Goal: Task Accomplishment & Management: Manage account settings

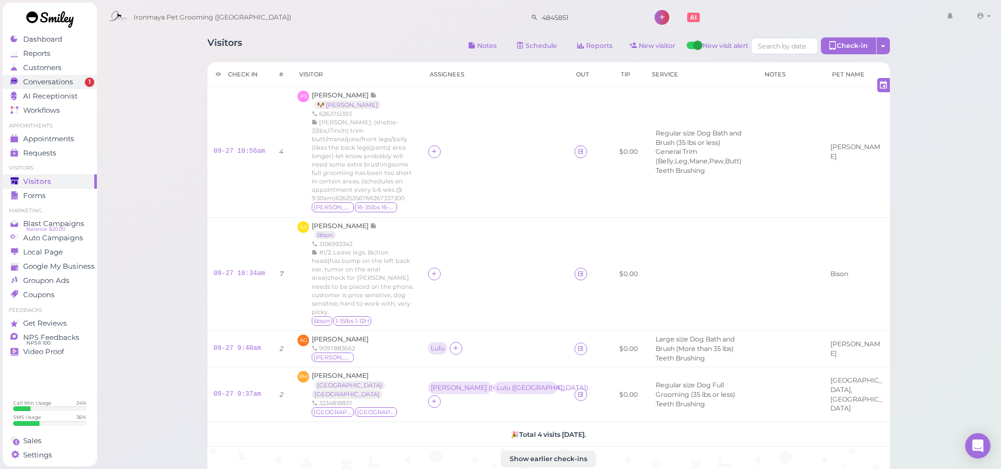
click at [80, 79] on div "Conversations" at bounding box center [49, 81] width 76 height 9
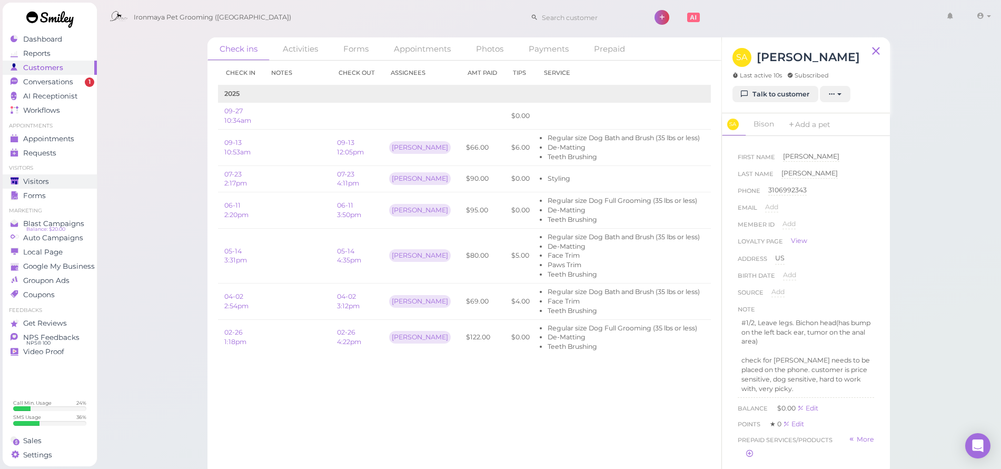
click at [35, 183] on span "Visitors" at bounding box center [36, 181] width 26 height 9
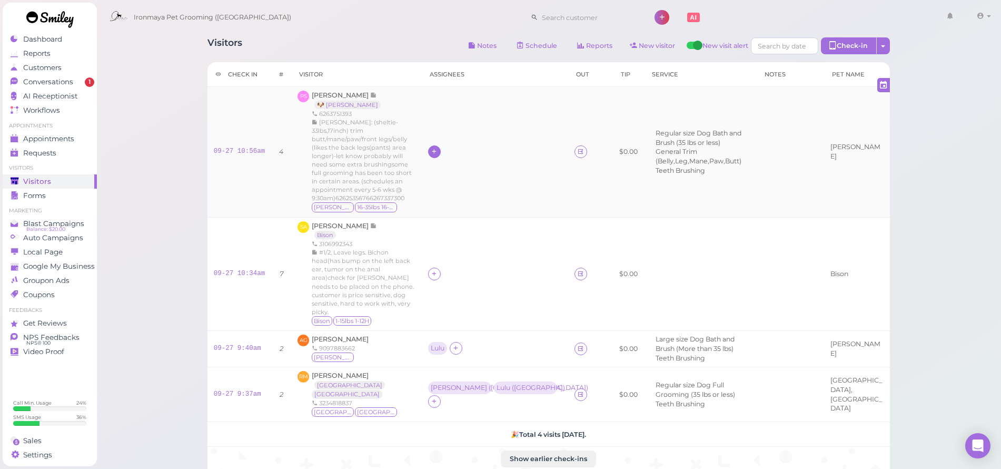
click at [431, 151] on icon at bounding box center [434, 151] width 7 height 8
click at [438, 237] on span "[PERSON_NAME]" at bounding box center [454, 237] width 56 height 8
click at [431, 271] on icon at bounding box center [434, 274] width 7 height 8
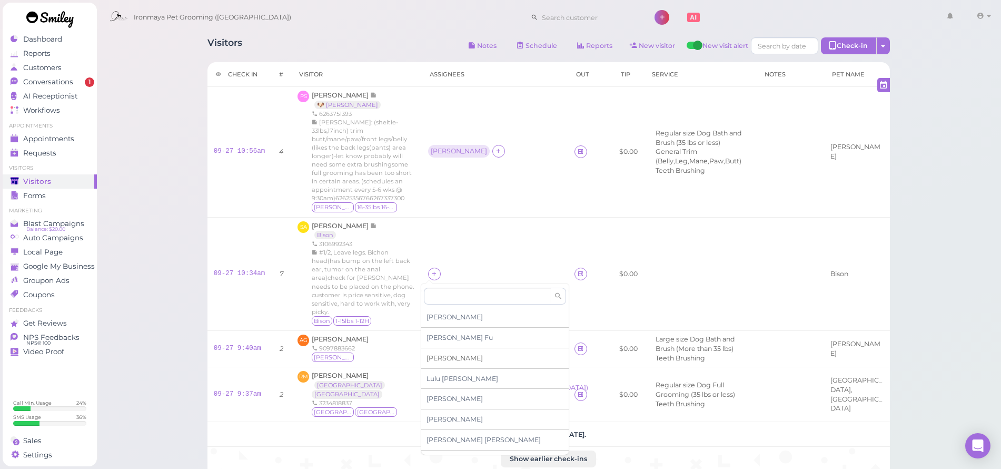
click at [438, 356] on span "[PERSON_NAME]" at bounding box center [454, 358] width 56 height 8
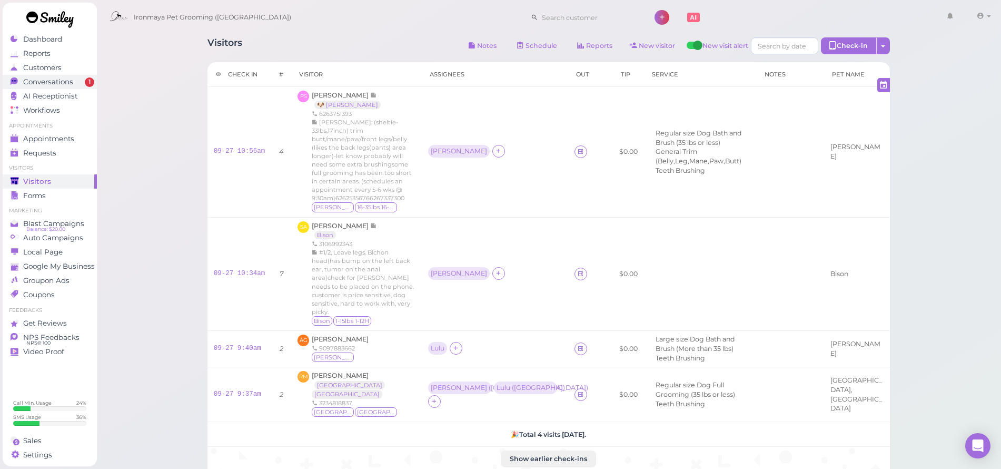
click at [52, 86] on link "Conversations 1" at bounding box center [50, 82] width 94 height 14
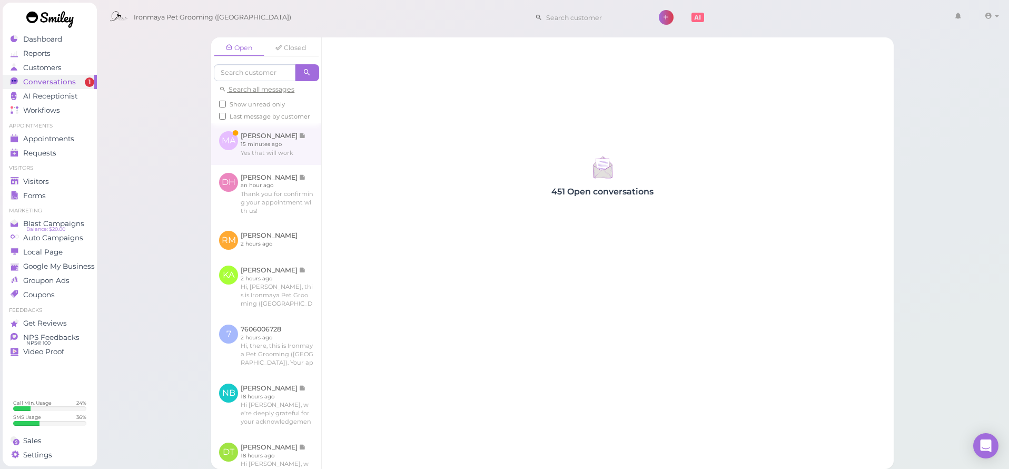
click at [252, 150] on link at bounding box center [266, 143] width 110 height 41
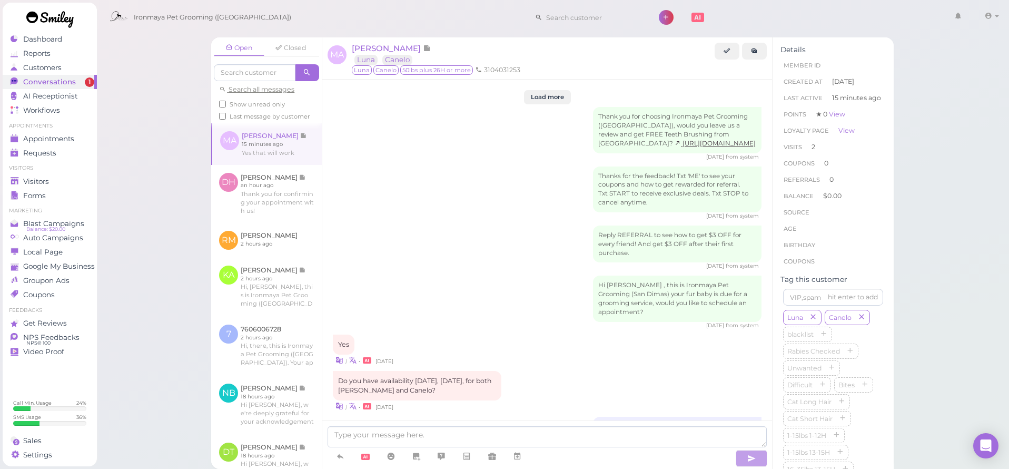
scroll to position [1204, 0]
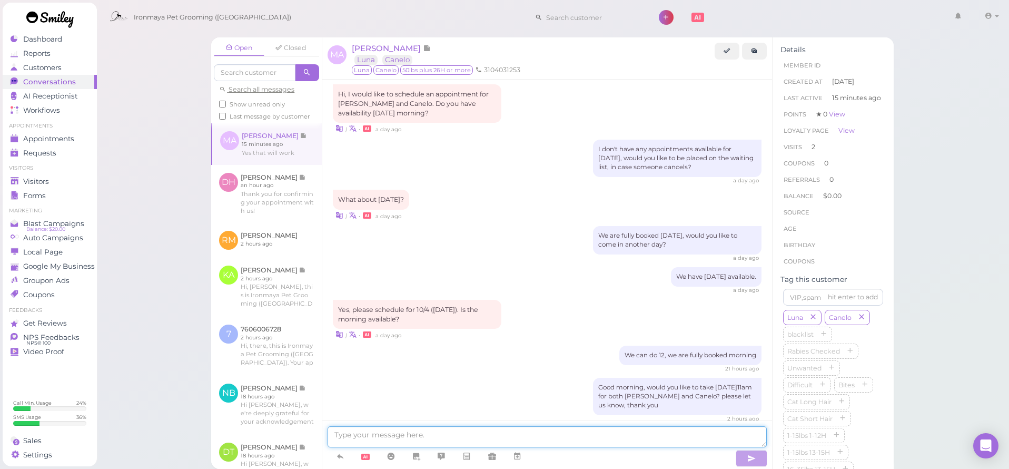
click at [416, 435] on textarea at bounding box center [546, 436] width 439 height 21
click at [516, 457] on icon at bounding box center [517, 456] width 8 height 11
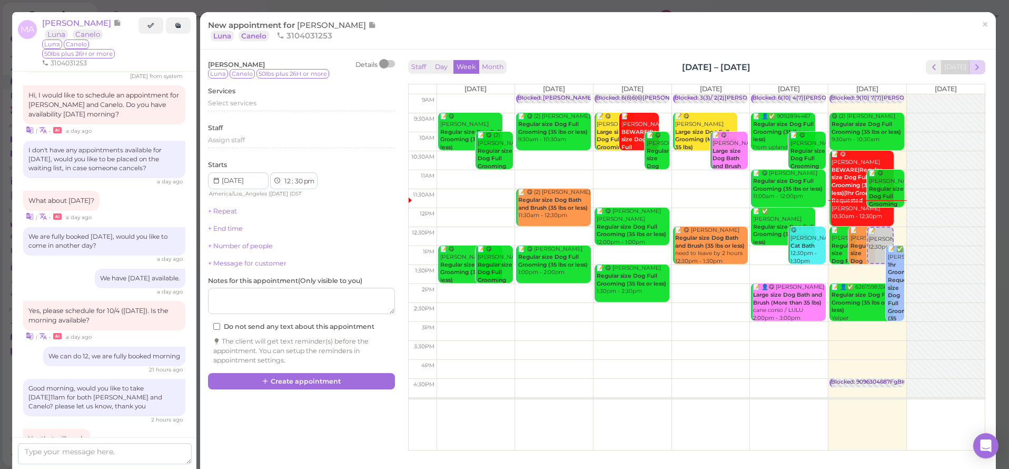
click at [972, 68] on span "next" at bounding box center [977, 67] width 10 height 10
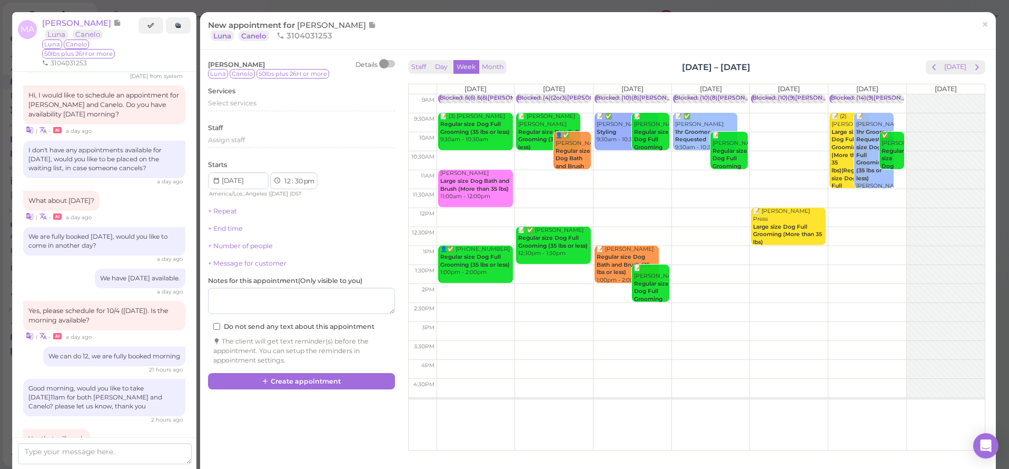
click at [862, 193] on td at bounding box center [710, 198] width 548 height 19
type input "2025-10-04"
select select "11"
select select "am"
drag, startPoint x: 861, startPoint y: 208, endPoint x: 866, endPoint y: 184, distance: 24.1
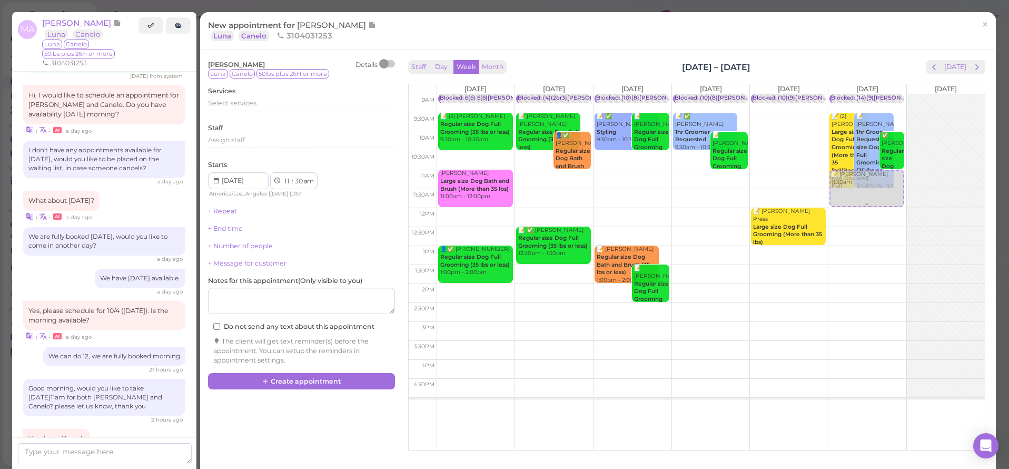
click at [866, 94] on div "📝 Monika Artiles 11:30am Blocked: (14)(9)Ida,Lulu,Isaac • appointment 📝 (2) Ree…" at bounding box center [867, 94] width 78 height 0
select select "00"
click at [225, 106] on span "Select services" at bounding box center [232, 103] width 48 height 8
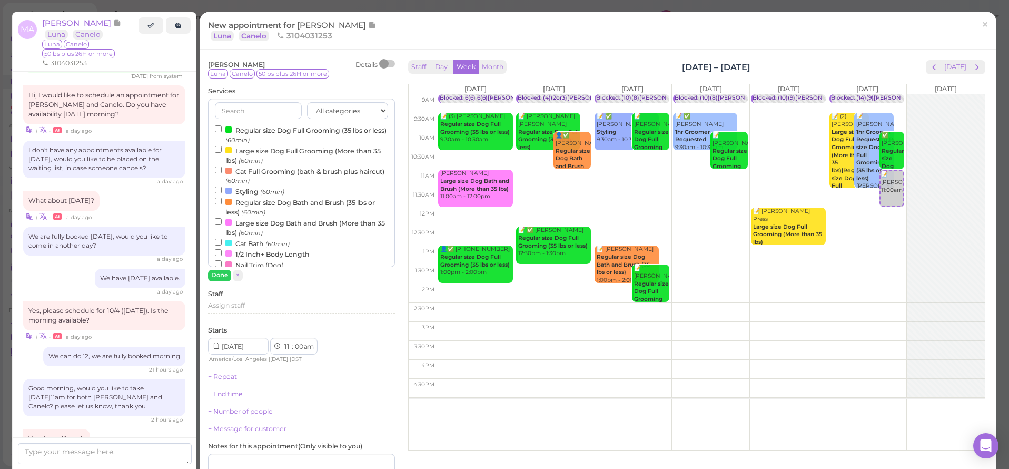
click at [248, 148] on label "Large size Dog Full Grooming (More than 35 lbs) (60min)" at bounding box center [301, 155] width 173 height 21
click at [222, 148] on input "Large size Dog Full Grooming (More than 35 lbs) (60min)" at bounding box center [218, 149] width 7 height 7
drag, startPoint x: 224, startPoint y: 271, endPoint x: 222, endPoint y: 277, distance: 7.0
click at [224, 271] on button "Done" at bounding box center [219, 275] width 23 height 11
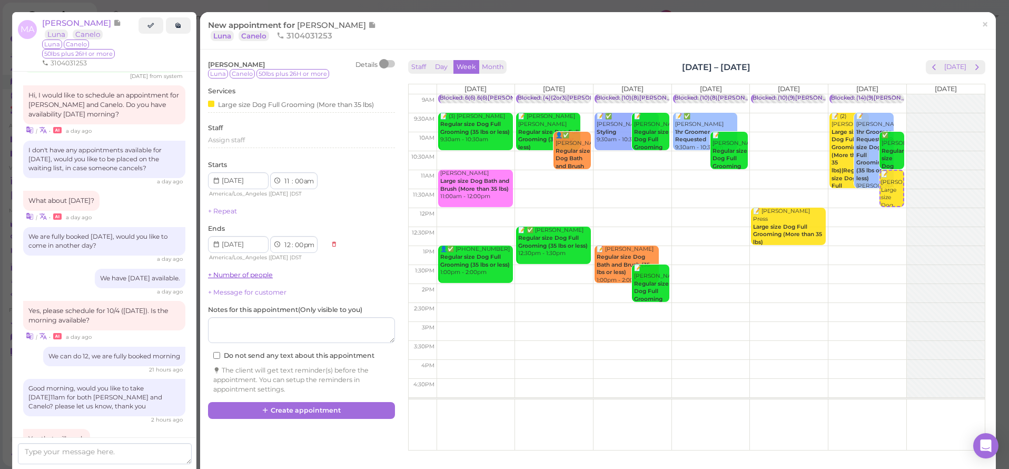
click at [221, 273] on link "+ Number of people" at bounding box center [240, 275] width 65 height 8
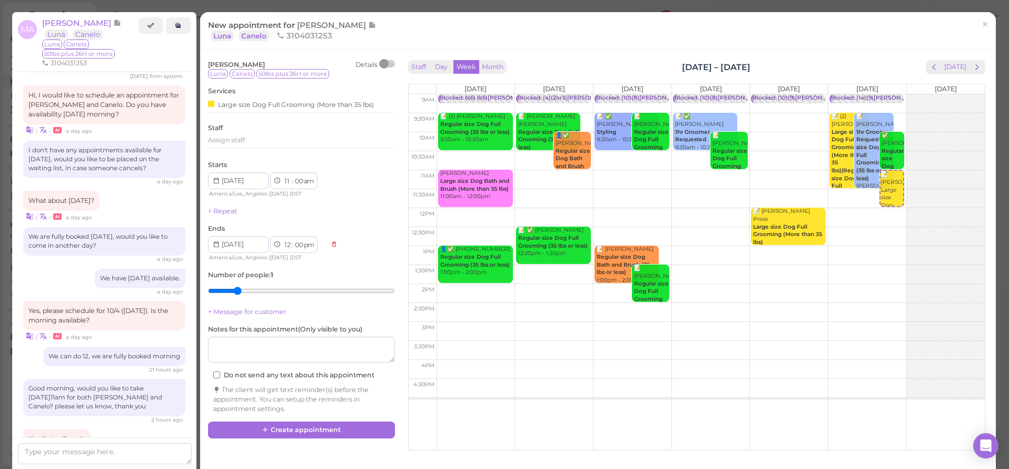
type input "2"
click at [236, 286] on input "range" at bounding box center [301, 290] width 187 height 17
click at [282, 425] on button "Create appointment" at bounding box center [301, 429] width 187 height 17
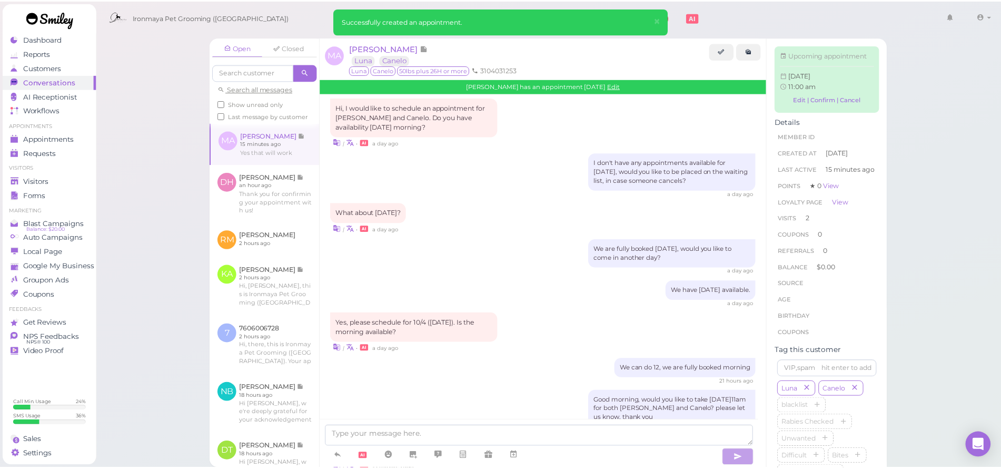
scroll to position [1307, 0]
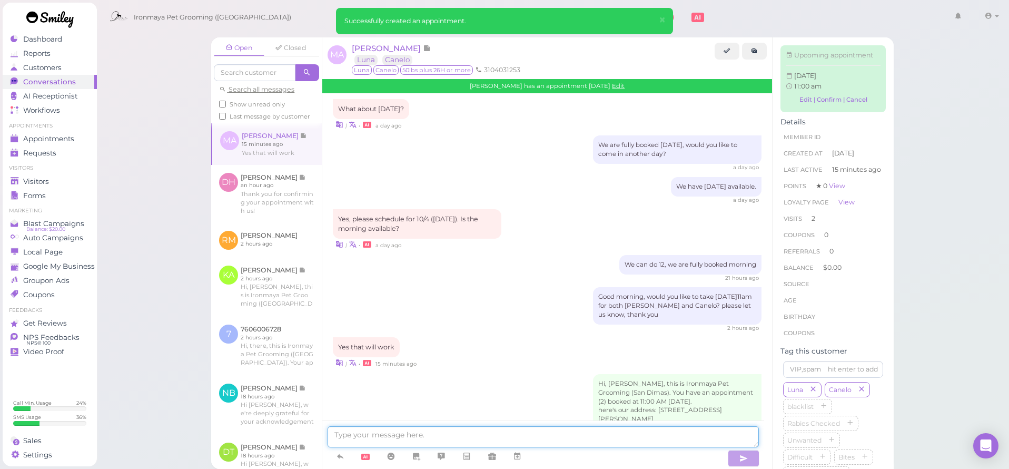
click at [385, 435] on textarea at bounding box center [542, 436] width 431 height 21
click at [64, 184] on div "Visitors" at bounding box center [49, 181] width 76 height 9
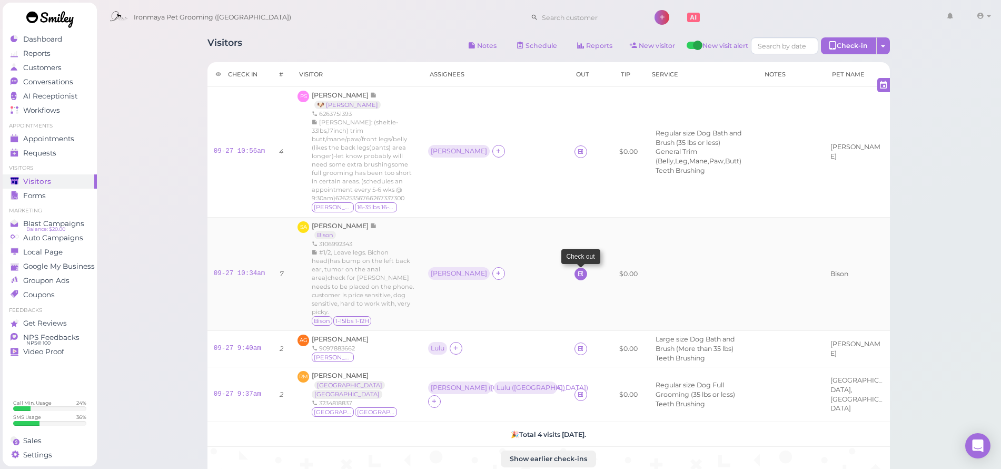
click at [577, 275] on icon at bounding box center [580, 274] width 7 height 8
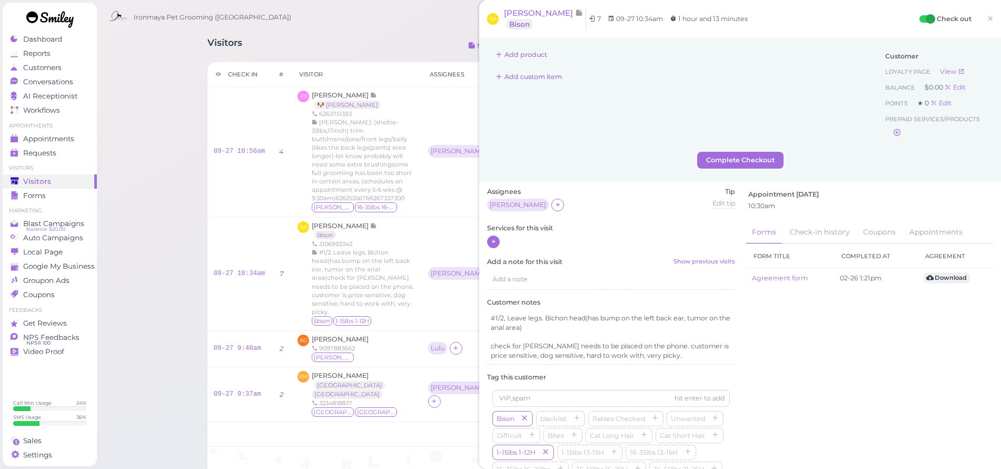
click at [495, 243] on icon at bounding box center [493, 241] width 7 height 8
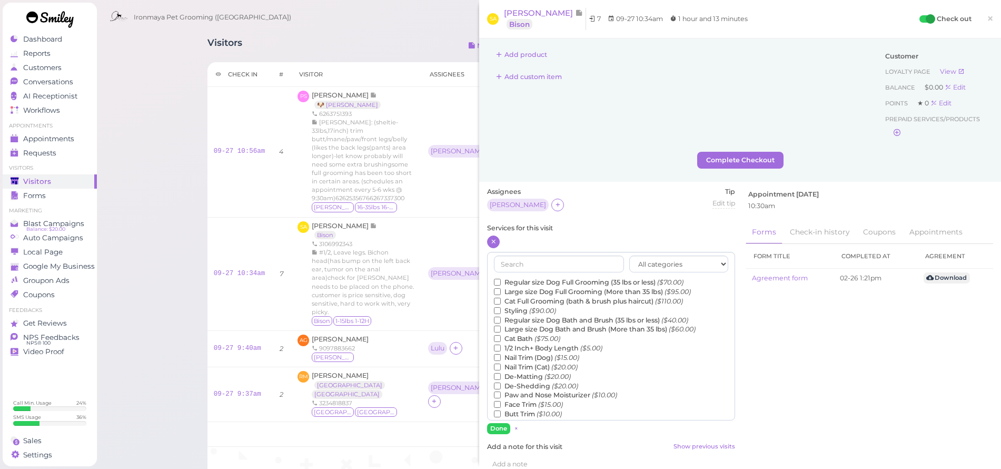
click at [519, 306] on label "Styling ($90.00)" at bounding box center [525, 310] width 62 height 9
click at [501, 307] on input "Styling ($90.00)" at bounding box center [497, 310] width 7 height 7
click at [500, 425] on button "Done" at bounding box center [498, 428] width 23 height 11
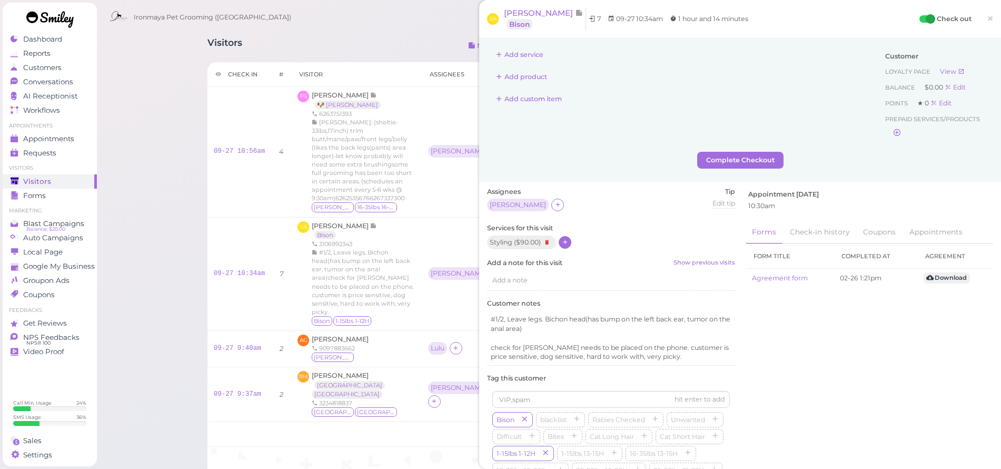
drag, startPoint x: 986, startPoint y: 20, endPoint x: 880, endPoint y: 12, distance: 106.2
click at [987, 20] on span "×" at bounding box center [990, 18] width 7 height 15
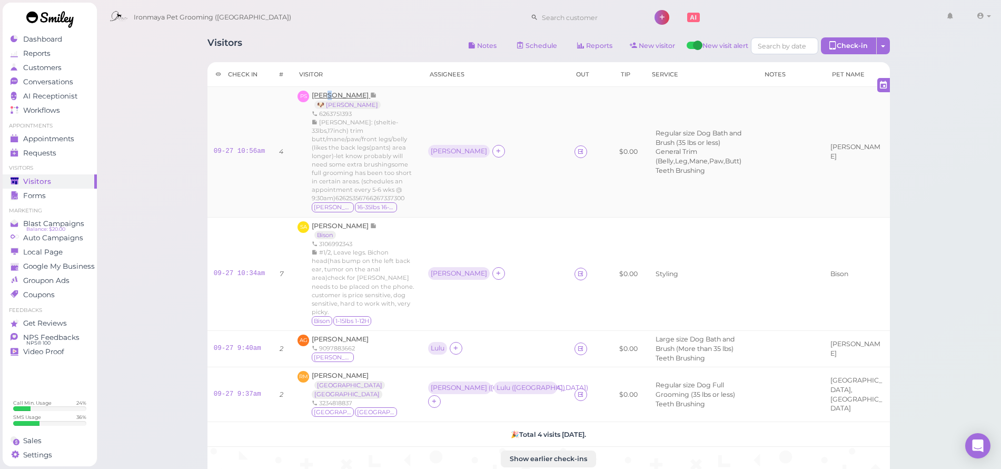
click at [332, 91] on div "Penny Sterris 🐶 Myra 6263751393 Myra: (sheltie- 33lbs,17inch) trim butt/mane/pa…" at bounding box center [364, 152] width 104 height 122
click at [335, 94] on span "[PERSON_NAME]" at bounding box center [341, 95] width 58 height 8
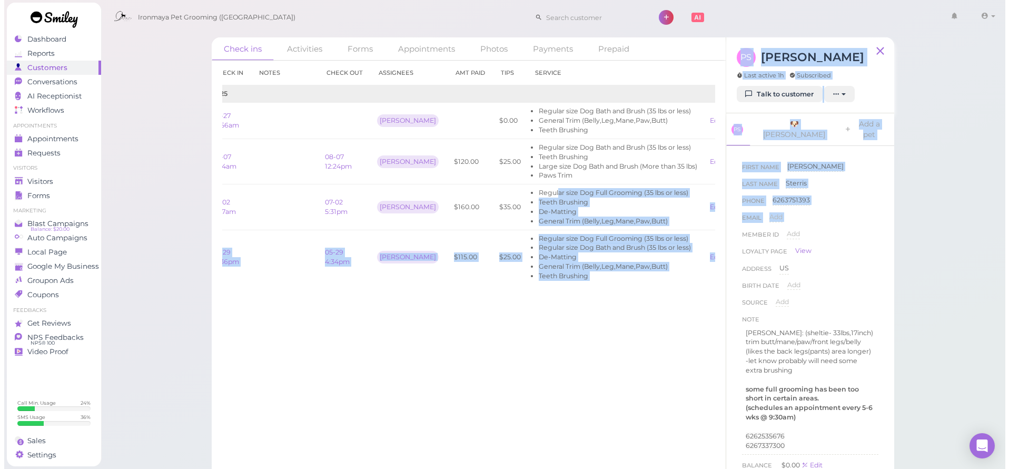
scroll to position [0, 62]
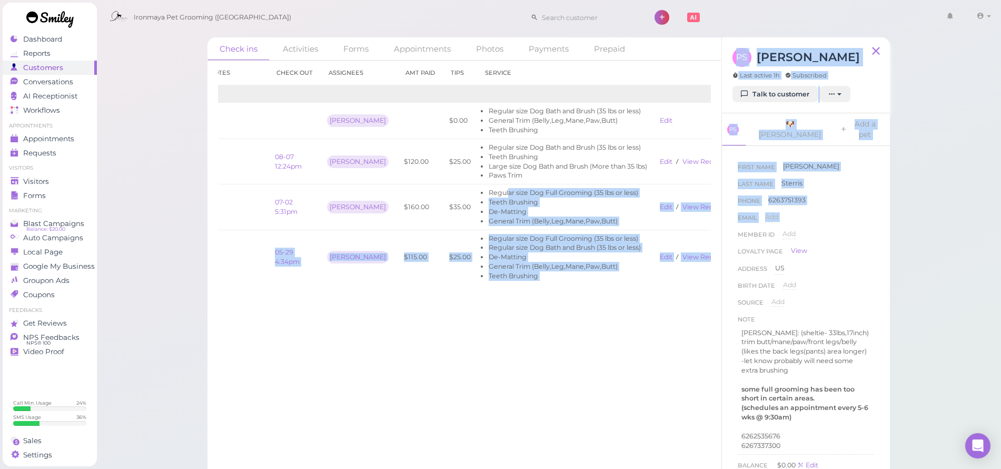
drag, startPoint x: 544, startPoint y: 195, endPoint x: 725, endPoint y: 223, distance: 183.2
click at [725, 223] on div "Check ins Activities Forms Appointments Photos Payments Prepaid Check in Notes …" at bounding box center [548, 261] width 682 height 448
click at [693, 207] on link "View receipt" at bounding box center [703, 207] width 43 height 8
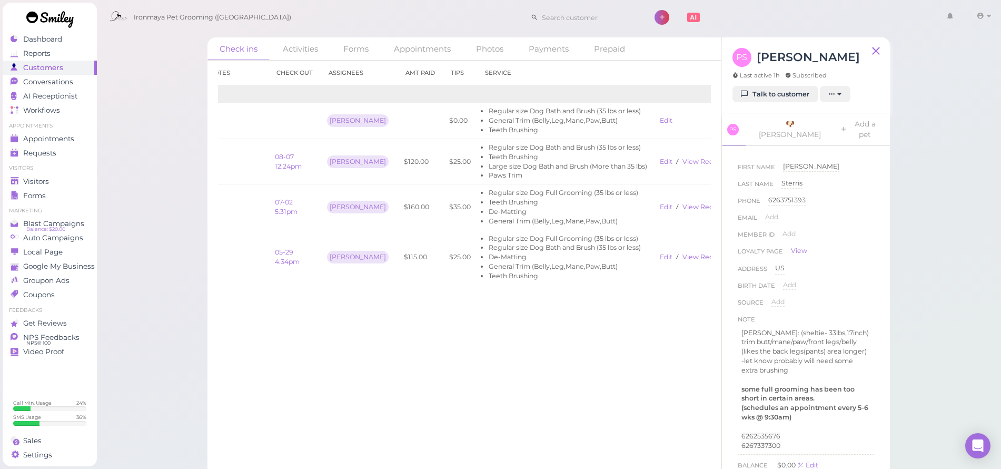
click at [141, 213] on div "Check ins Activities Forms Appointments Photos Payments Prepaid Check in Notes …" at bounding box center [548, 242] width 905 height 485
click at [42, 177] on span "Visitors" at bounding box center [36, 181] width 26 height 9
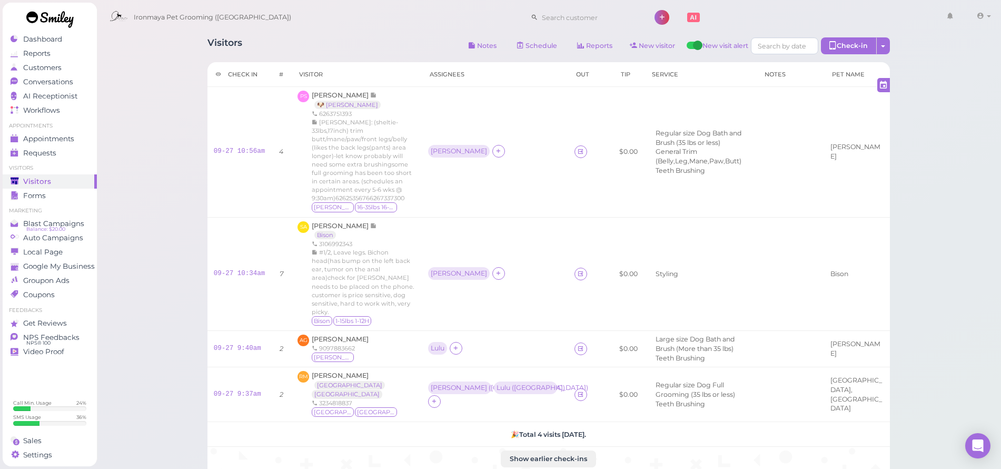
click at [41, 179] on span "Visitors" at bounding box center [37, 181] width 28 height 9
click at [48, 138] on span "Appointments" at bounding box center [48, 138] width 51 height 9
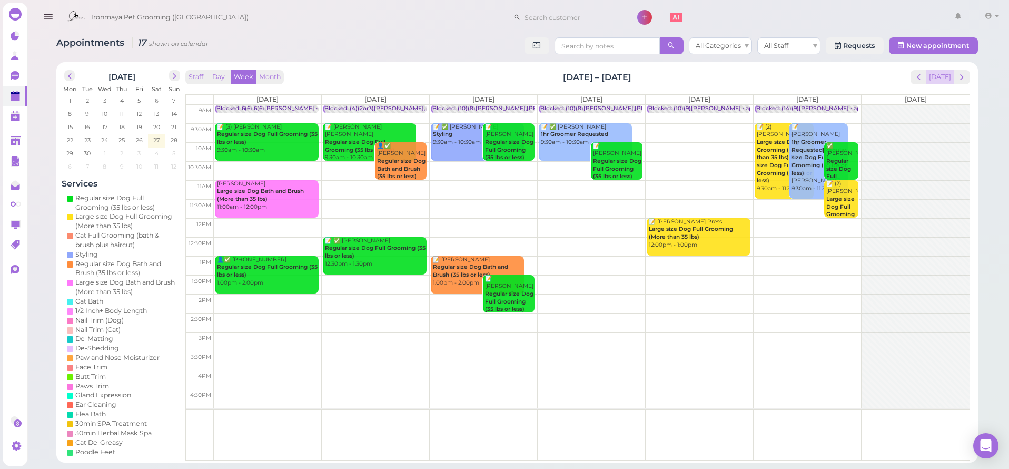
click at [935, 75] on button "Today" at bounding box center [940, 77] width 28 height 14
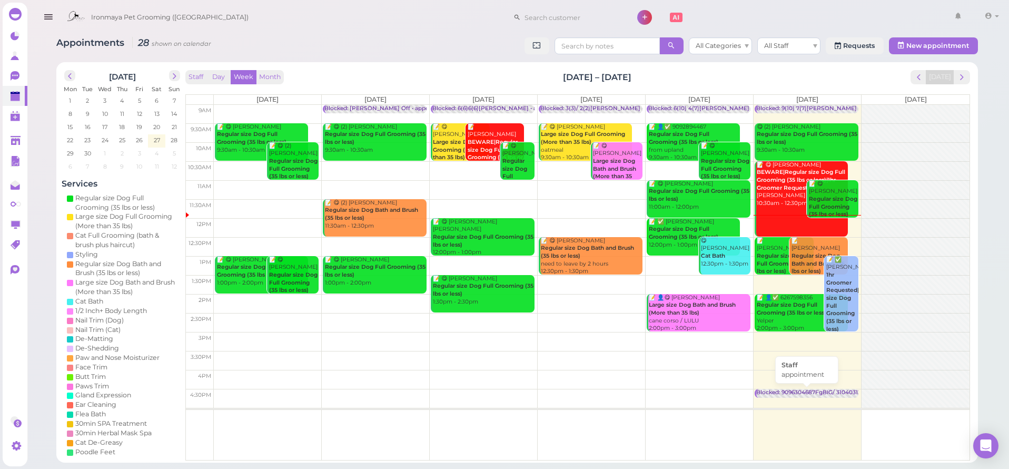
click at [846, 392] on div "Blocked: 9096304687FgBIG/ 3104031253 • appointment" at bounding box center [832, 393] width 152 height 8
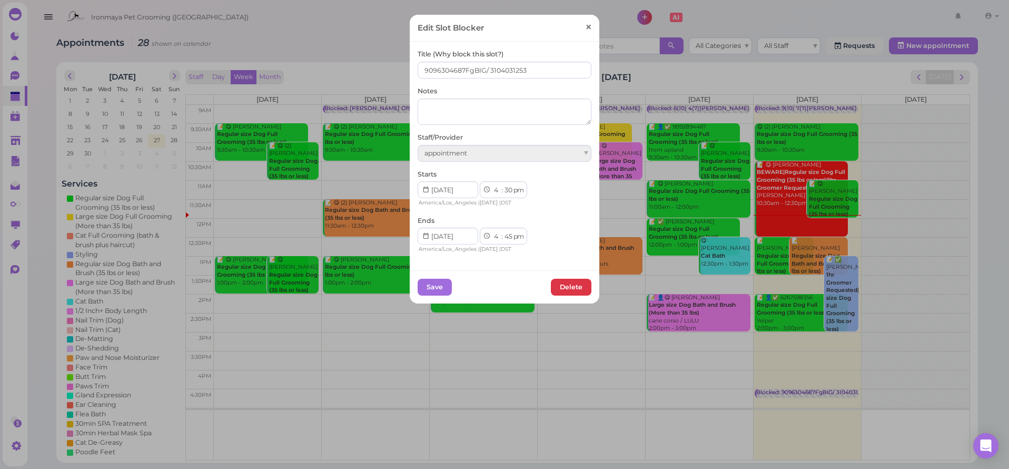
click at [585, 29] on span "×" at bounding box center [588, 27] width 7 height 15
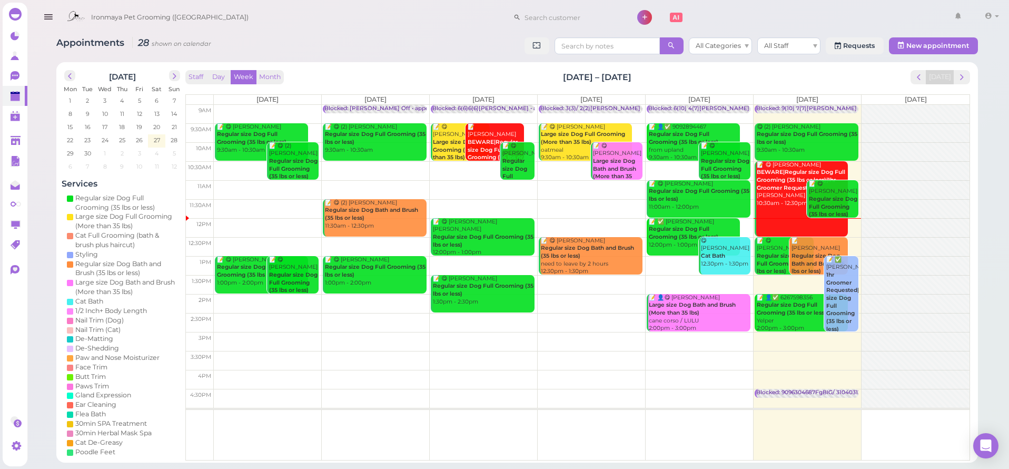
click at [54, 18] on button "button" at bounding box center [48, 17] width 27 height 29
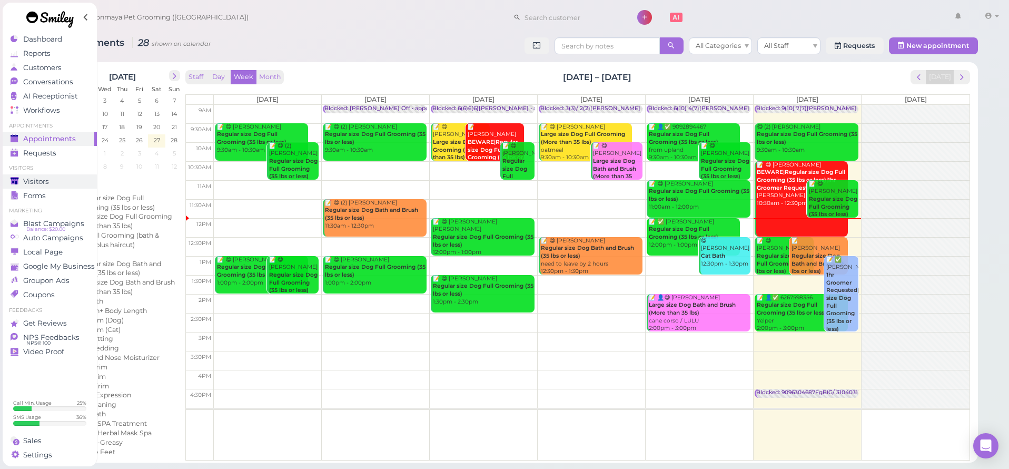
click at [38, 184] on span "Visitors" at bounding box center [36, 181] width 26 height 9
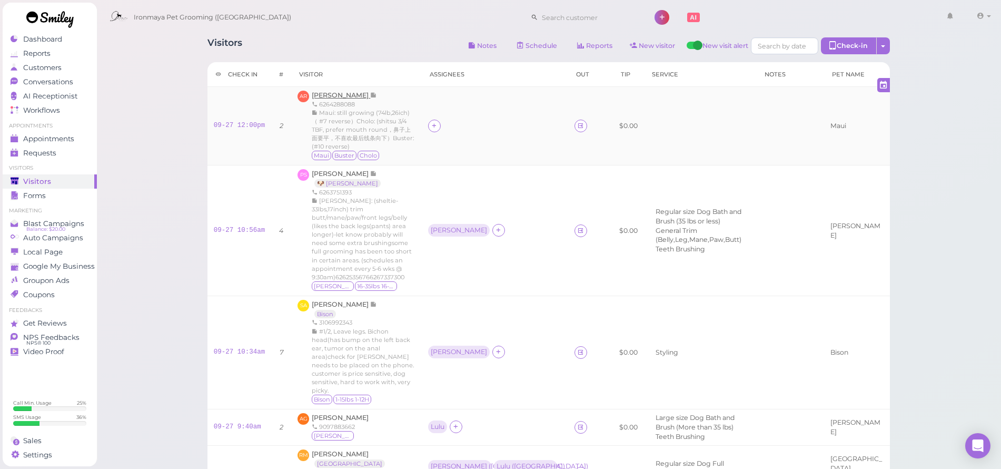
click at [351, 93] on span "[PERSON_NAME]" at bounding box center [341, 95] width 58 height 8
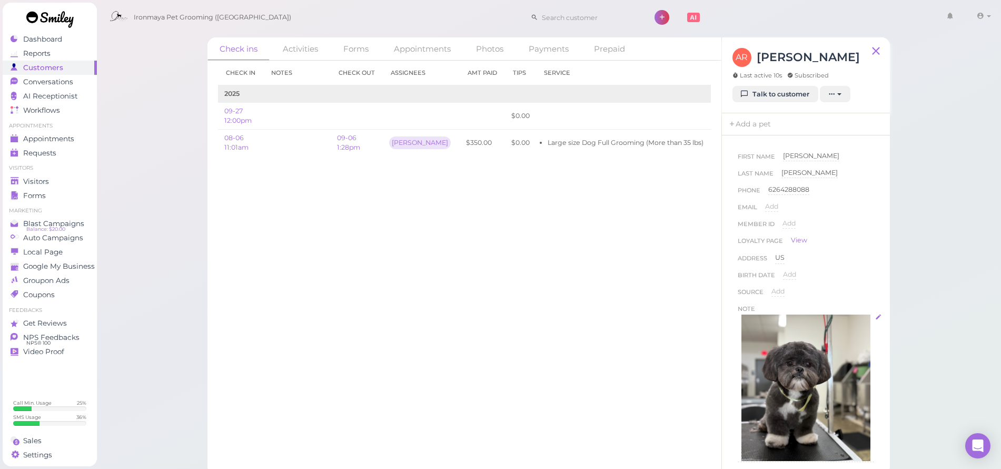
scroll to position [83, 0]
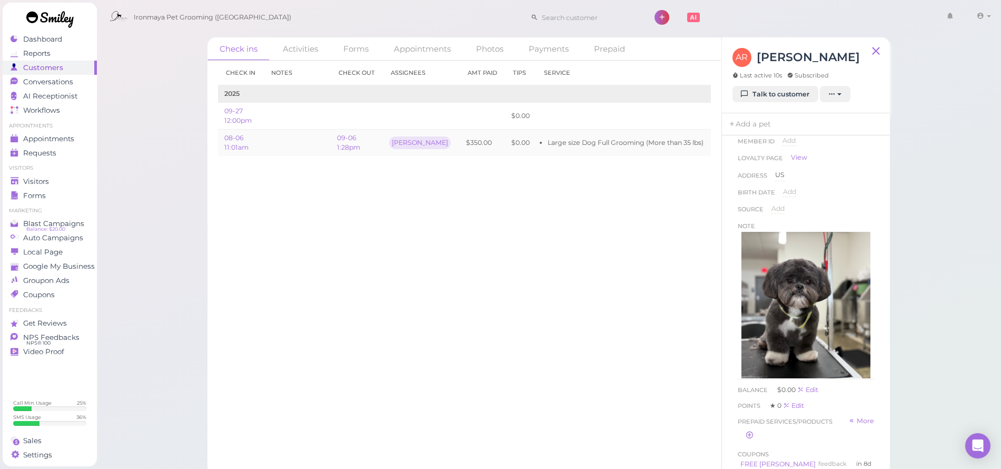
click at [581, 145] on td "Large size Dog Full Grooming (More than 35 lbs)" at bounding box center [623, 143] width 174 height 26
drag, startPoint x: 585, startPoint y: 138, endPoint x: 675, endPoint y: 138, distance: 90.0
click at [675, 139] on li "Large size Dog Full Grooming (More than 35 lbs)" at bounding box center [626, 142] width 156 height 9
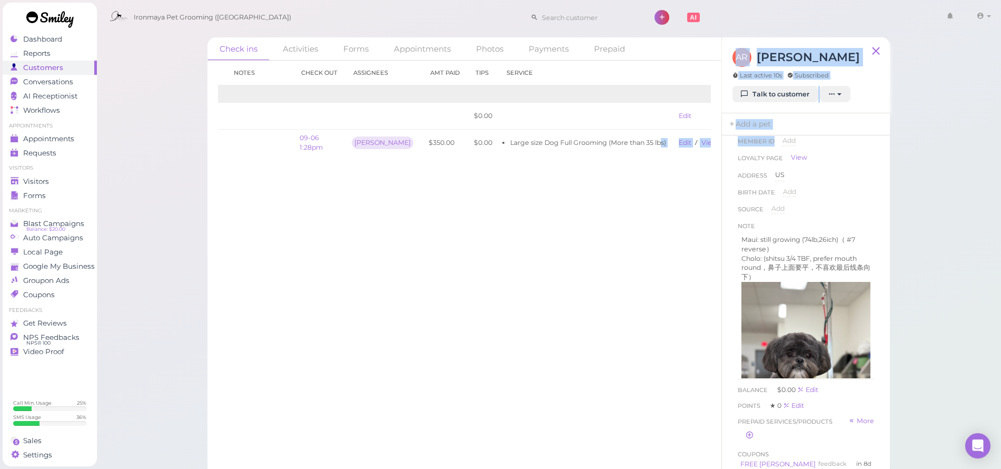
scroll to position [0, 54]
drag, startPoint x: 676, startPoint y: 141, endPoint x: 731, endPoint y: 146, distance: 55.0
click at [739, 148] on div "Check ins Activities Forms Appointments Photos Payments Prepaid Check in Notes …" at bounding box center [548, 255] width 682 height 437
click at [692, 142] on link "View receipt" at bounding box center [705, 142] width 43 height 8
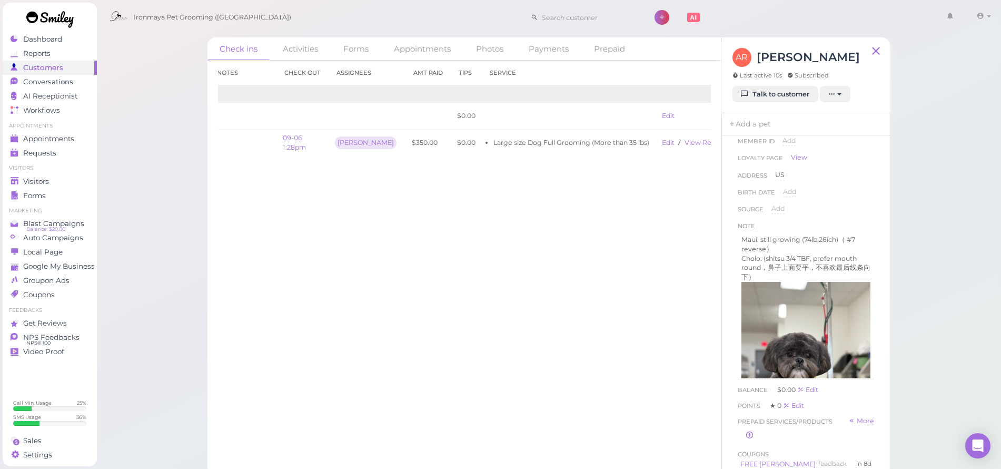
click at [208, 191] on div "Check in Notes Check out Assignees Amt Paid Tips Service 2025 09-27 12:00pm $0.…" at bounding box center [464, 265] width 514 height 408
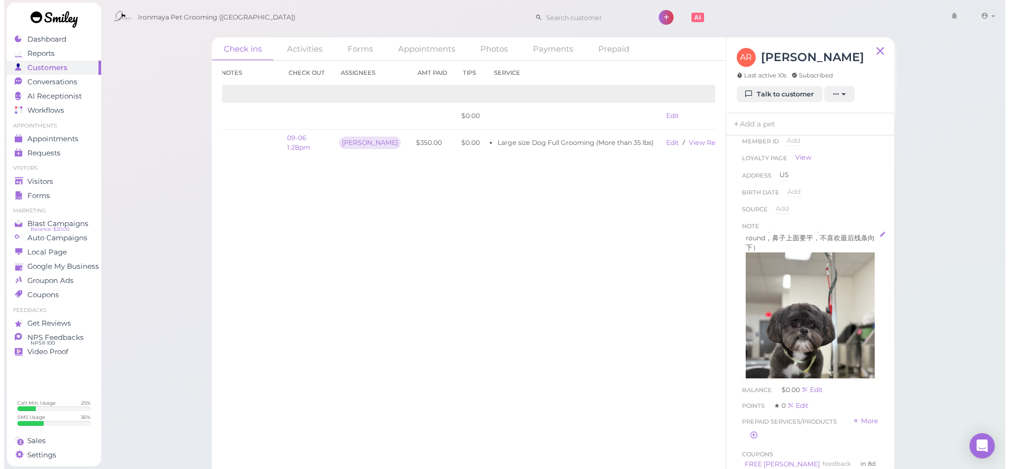
scroll to position [32, 0]
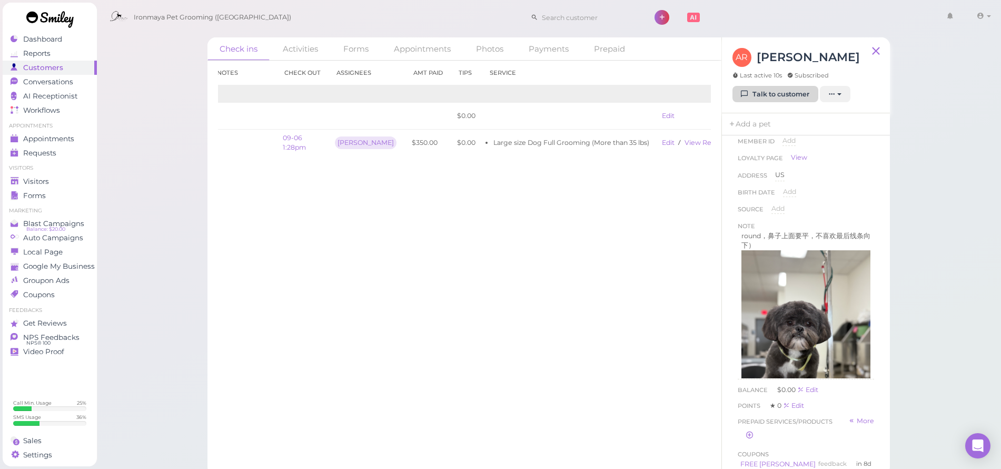
click at [789, 95] on link "Talk to customer" at bounding box center [775, 94] width 86 height 17
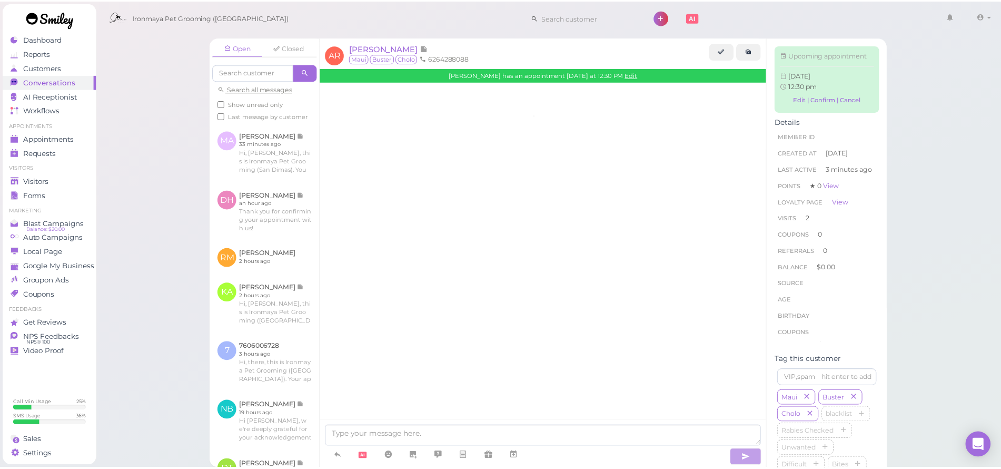
scroll to position [1373, 0]
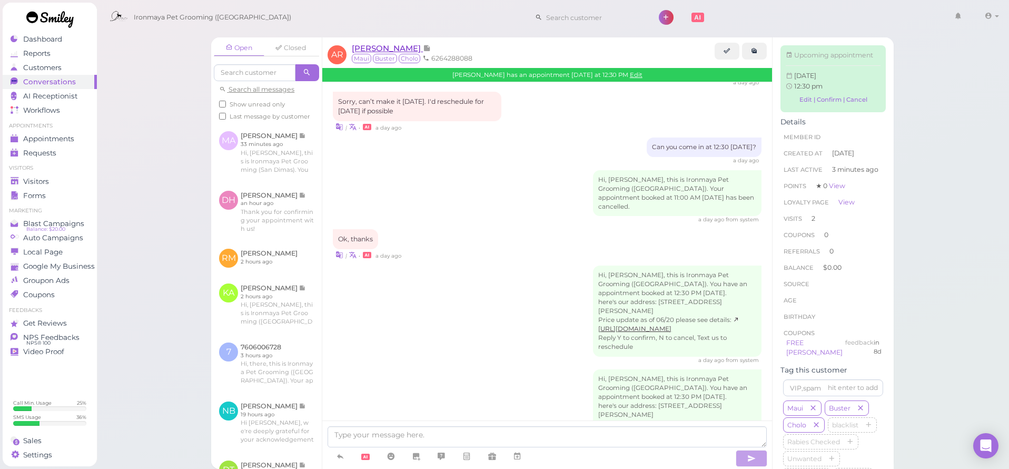
click at [401, 49] on span "[PERSON_NAME]" at bounding box center [387, 48] width 71 height 10
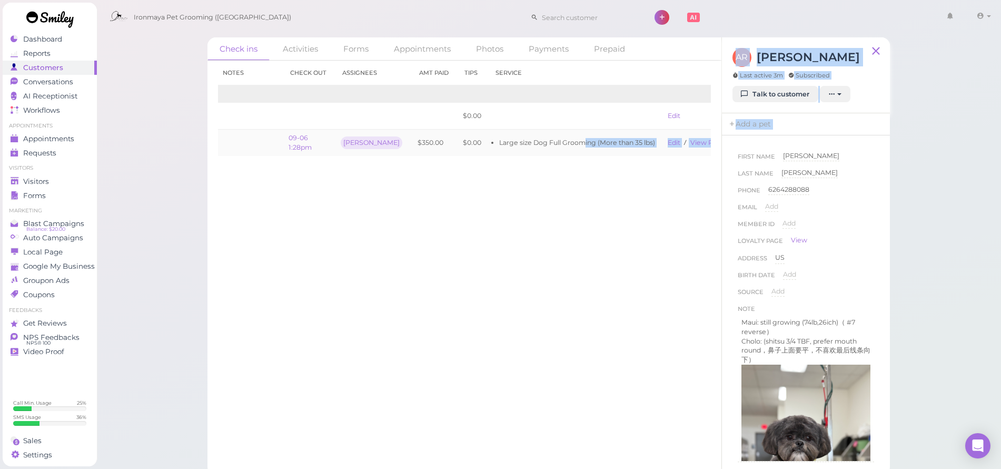
drag, startPoint x: 606, startPoint y: 141, endPoint x: 706, endPoint y: 148, distance: 99.8
click at [725, 154] on div "Check ins Activities Forms Appointments Photos Payments Prepaid Check in Notes …" at bounding box center [548, 255] width 682 height 437
click at [684, 141] on link "View receipt" at bounding box center [705, 142] width 43 height 8
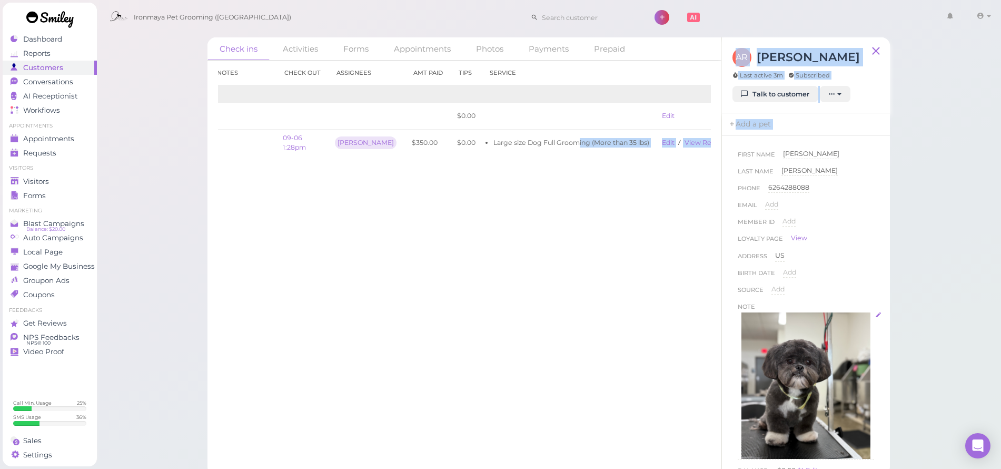
scroll to position [79, 0]
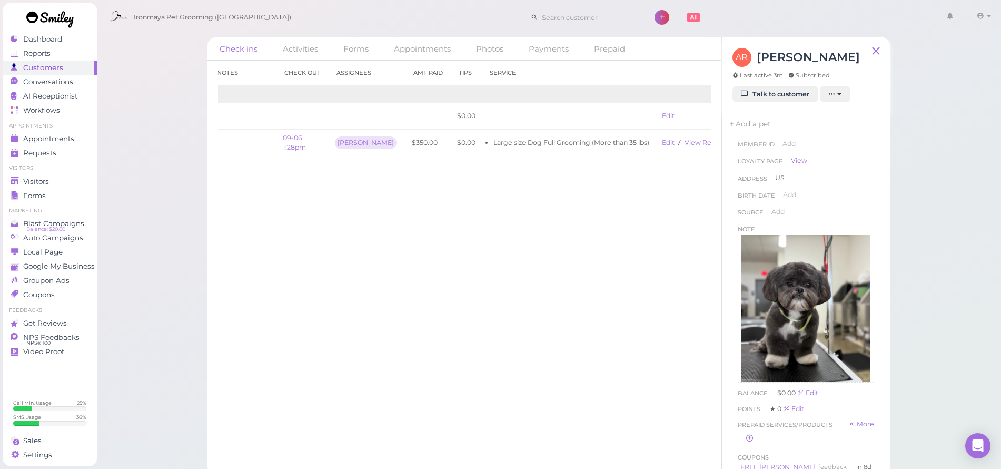
click at [876, 292] on div "First Name Alicia Alicia Last Name Rodriguez Rodriguez Phone 6264288088 6264288…" at bounding box center [806, 305] width 168 height 340
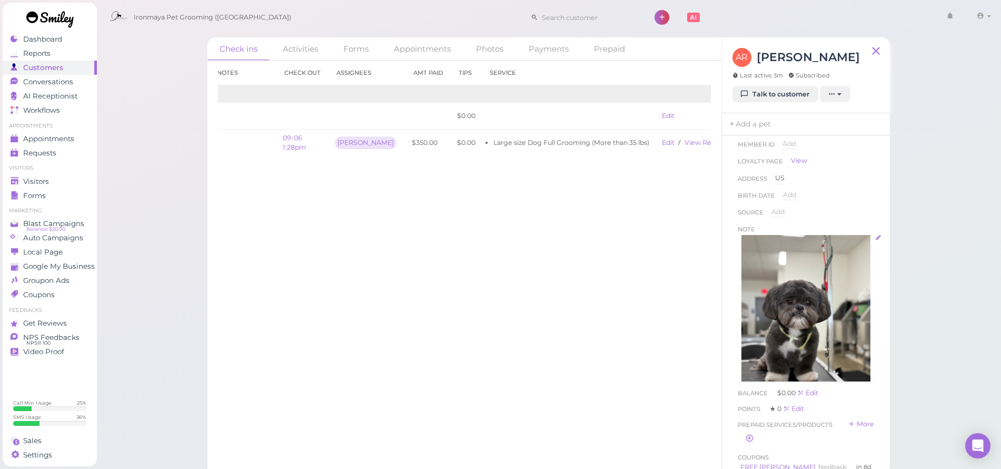
scroll to position [0, 0]
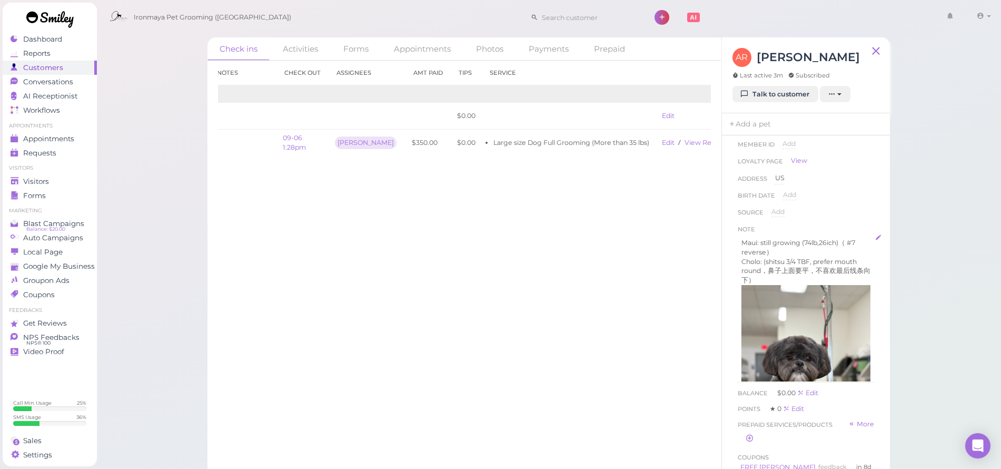
click at [767, 260] on p "Cholo: (shitsu 3/4 TBF, prefer mouth round，鼻子上面要平，不喜欢最后线条向下）" at bounding box center [805, 271] width 129 height 28
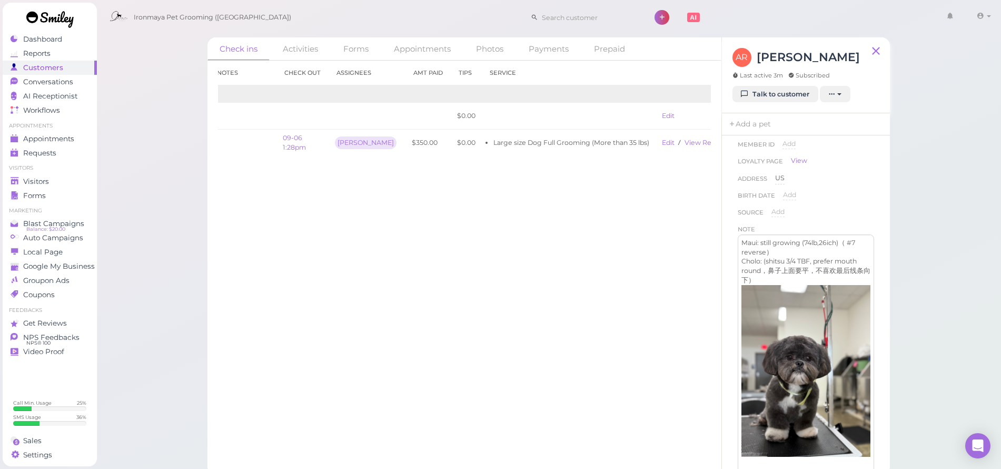
click at [787, 258] on p "Cholo: (shitsu 3/4 TBF, prefer mouth round，鼻子上面要平，不喜欢最后线条向下）" at bounding box center [805, 270] width 129 height 28
click at [802, 272] on p "Cholo: (shitsu 17lbs 3/4 TBF, prefer mouth round，鼻子上面要平，不喜欢最后线条向下）" at bounding box center [805, 270] width 129 height 28
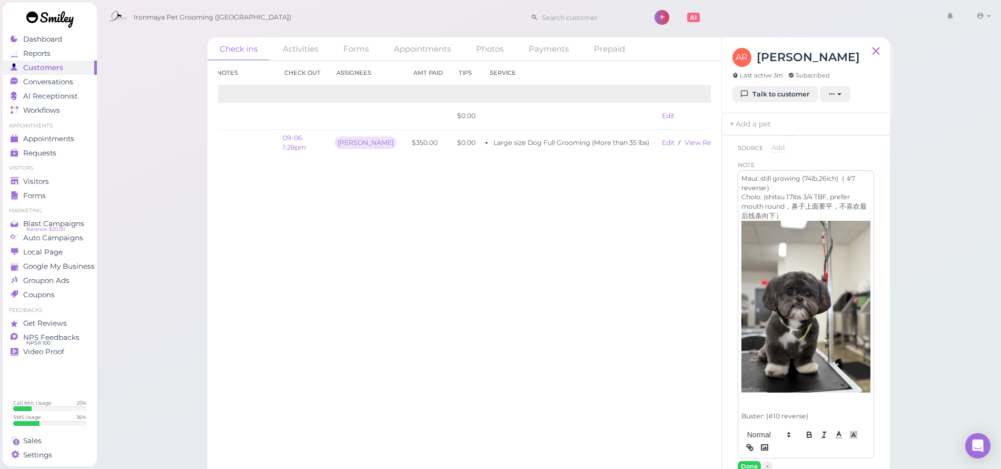
scroll to position [212, 0]
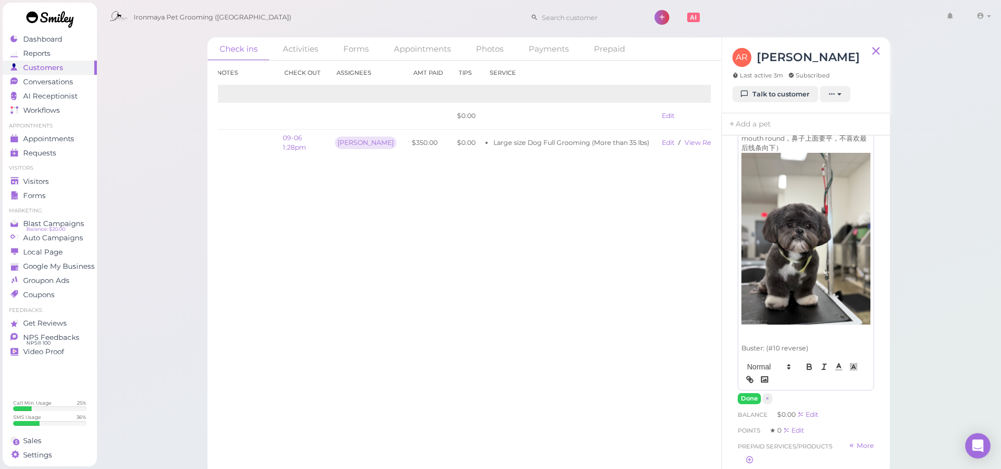
click at [797, 343] on p "Buster: (#10 reverse)" at bounding box center [805, 347] width 129 height 9
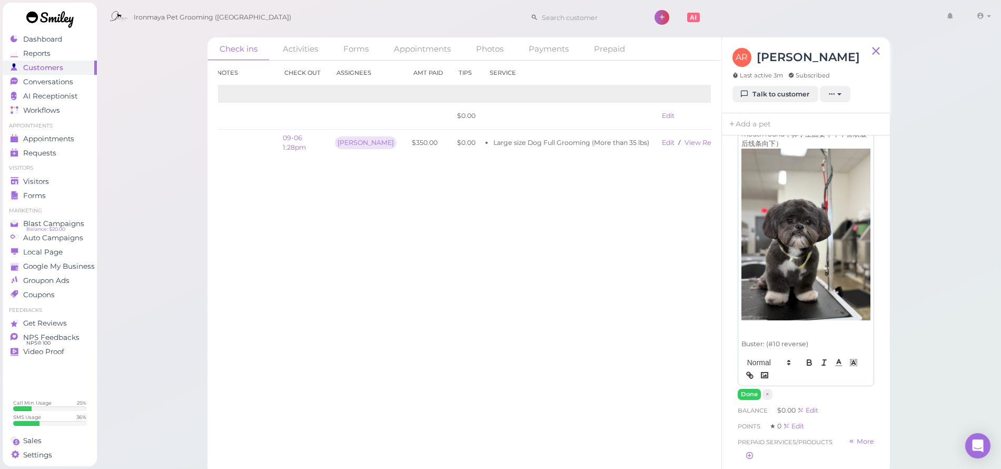
scroll to position [218, 0]
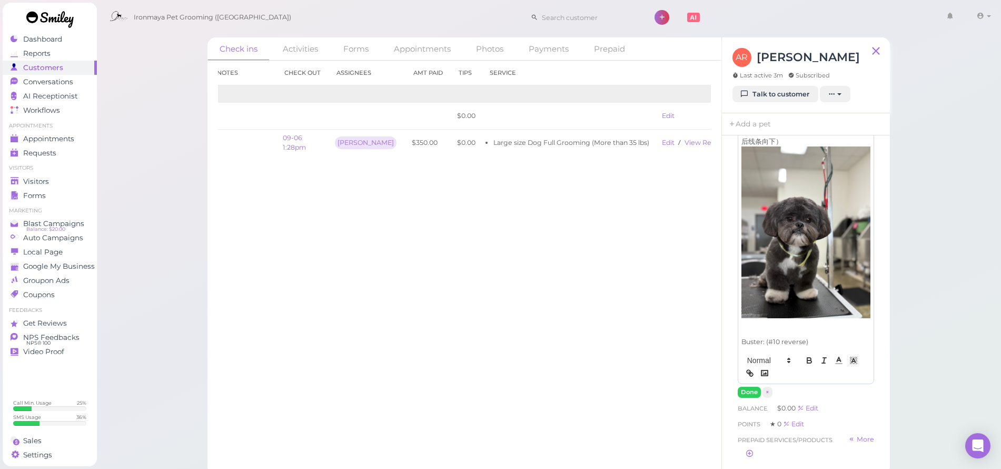
click at [803, 327] on p at bounding box center [805, 331] width 129 height 9
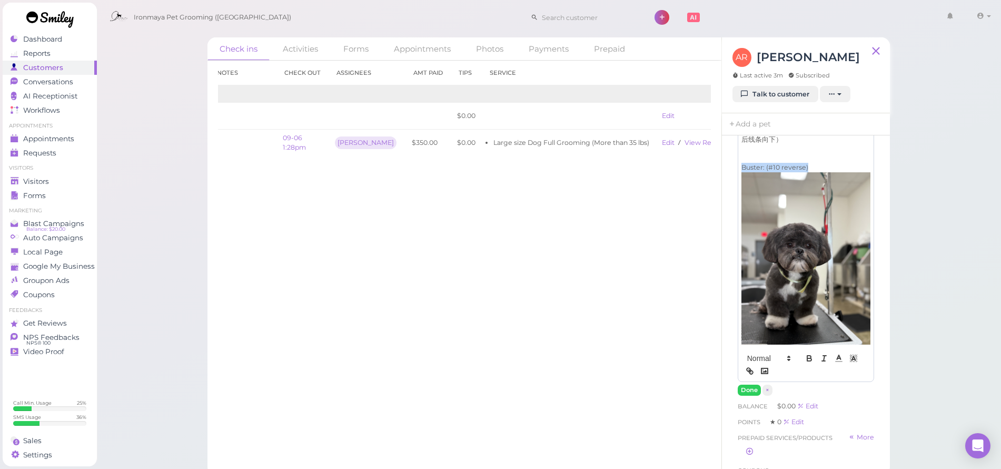
drag, startPoint x: 810, startPoint y: 324, endPoint x: 814, endPoint y: 328, distance: 6.3
click at [810, 324] on img at bounding box center [805, 258] width 129 height 172
click at [801, 347] on div at bounding box center [805, 364] width 135 height 34
click at [792, 153] on p at bounding box center [805, 157] width 129 height 9
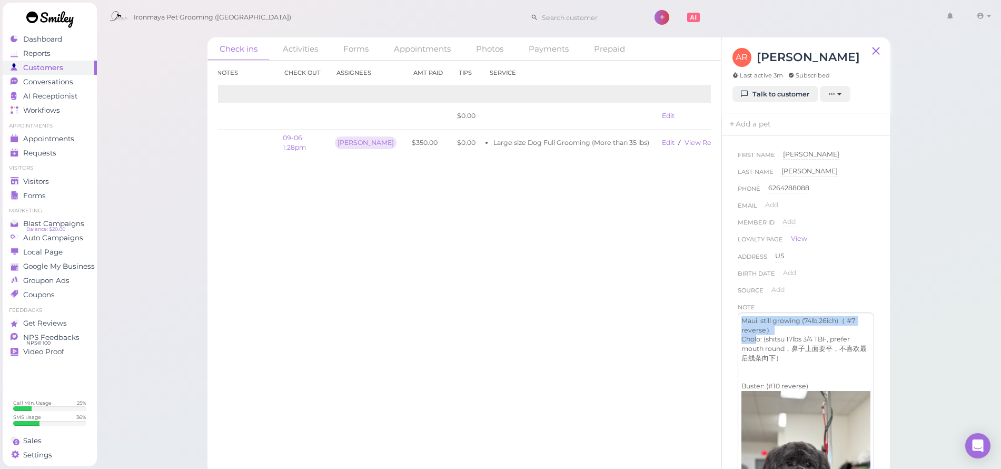
drag, startPoint x: 756, startPoint y: 340, endPoint x: 768, endPoint y: 304, distance: 38.3
click at [768, 303] on div "Note Maui: still growing (74lb,26ich)（ #7 reverse） Cholo: (shitsu 17lbs 3/4 TBF…" at bounding box center [806, 458] width 136 height 312
drag, startPoint x: 774, startPoint y: 332, endPoint x: 798, endPoint y: 338, distance: 24.0
click at [775, 331] on p "Maui: still growing (74lb,26ich)（ #7 reverse）" at bounding box center [805, 325] width 129 height 19
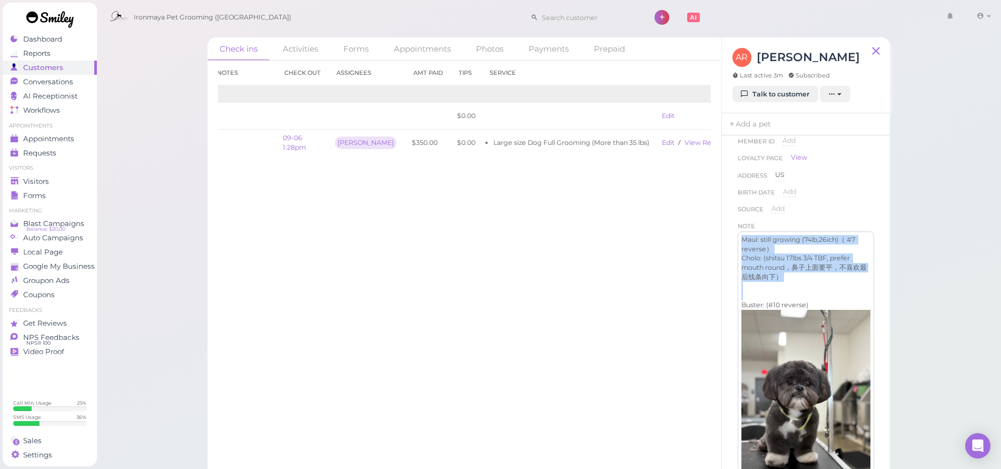
drag, startPoint x: 822, startPoint y: 291, endPoint x: 828, endPoint y: 186, distance: 104.9
click at [828, 186] on div "First Name Alicia Alicia Last Name Rodriguez Rodriguez Phone 6264288088 6264288…" at bounding box center [806, 300] width 136 height 464
drag, startPoint x: 861, startPoint y: 188, endPoint x: 860, endPoint y: 194, distance: 6.3
click at [861, 188] on div "Birth date Add" at bounding box center [806, 195] width 136 height 17
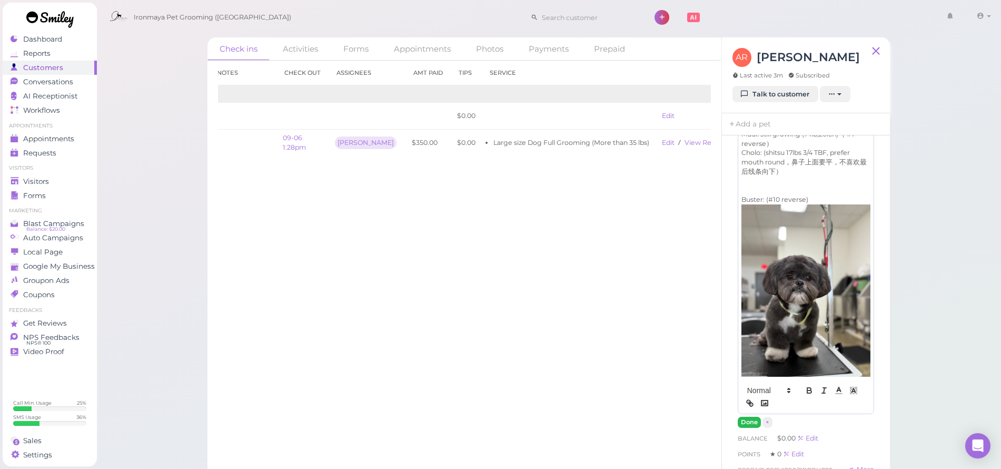
click at [749, 416] on button "Done" at bounding box center [749, 421] width 23 height 11
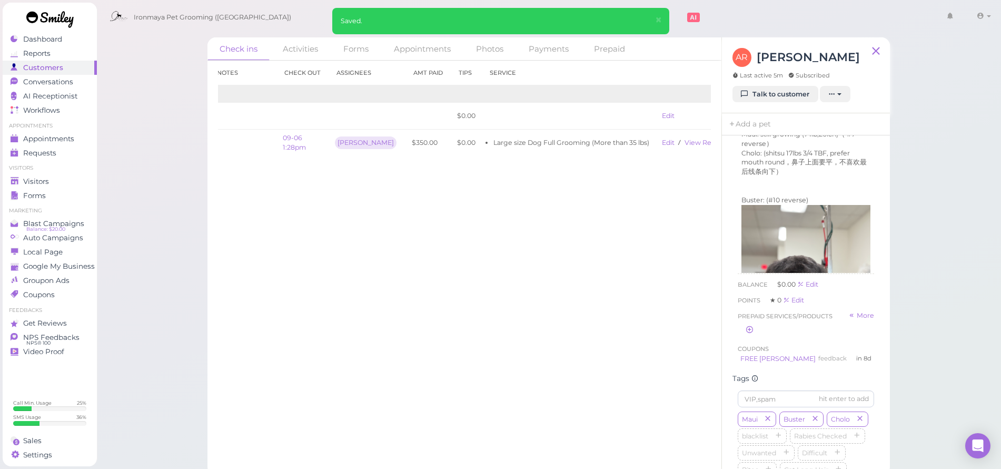
click at [578, 238] on div "Check in Notes Check out Assignees Amt Paid Tips Service 2025 09-27 12:00pm $0.…" at bounding box center [464, 265] width 514 height 408
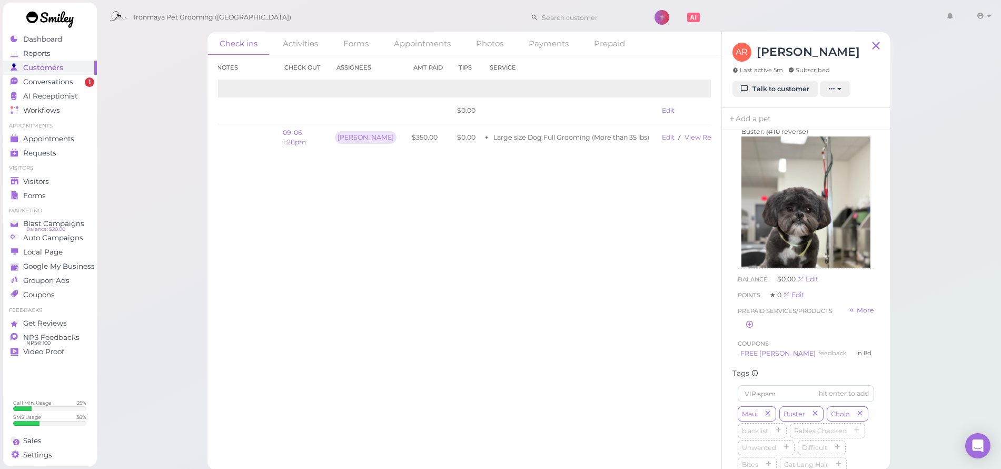
scroll to position [0, 0]
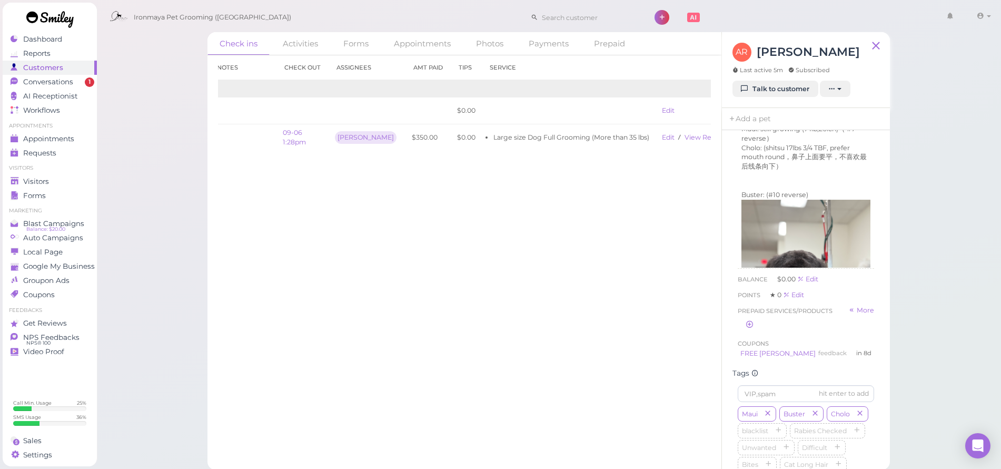
drag, startPoint x: 52, startPoint y: 176, endPoint x: 74, endPoint y: 173, distance: 22.4
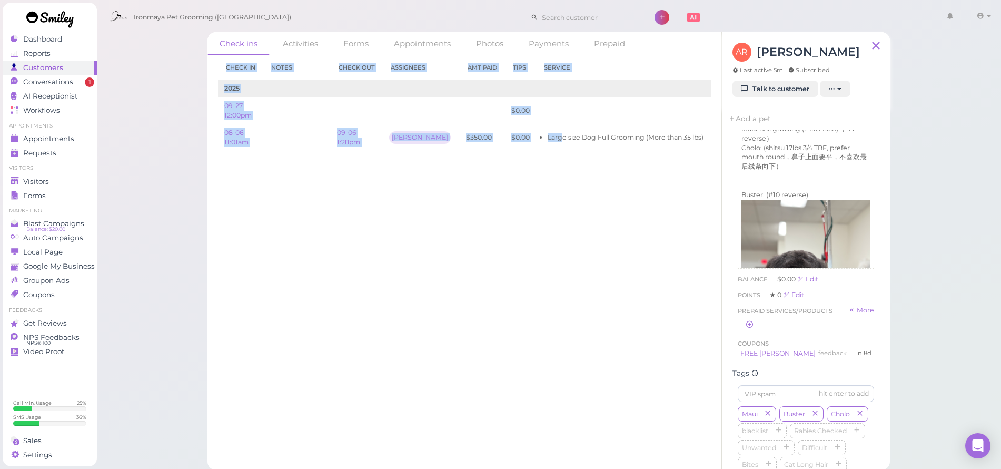
drag, startPoint x: 482, startPoint y: 133, endPoint x: 208, endPoint y: 115, distance: 273.8
click at [191, 125] on div "Check ins Activities Forms Appointments Photos Payments Prepaid Check in Notes …" at bounding box center [548, 232] width 905 height 475
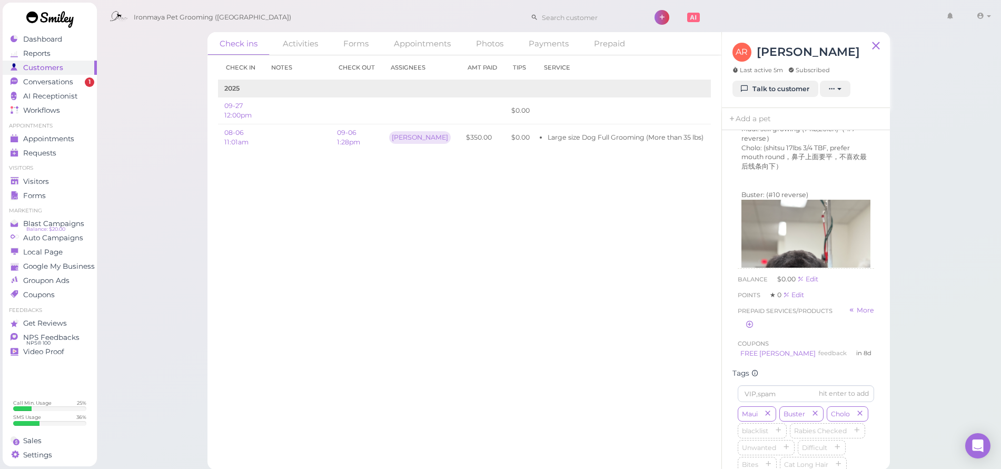
drag, startPoint x: 291, startPoint y: 201, endPoint x: 224, endPoint y: 186, distance: 67.8
click at [287, 201] on div "Check in Notes Check out Assignees Amt Paid Tips Service 2025 09-27 12:00pm $0.…" at bounding box center [464, 259] width 514 height 408
click at [45, 84] on span "Conversations" at bounding box center [48, 81] width 50 height 9
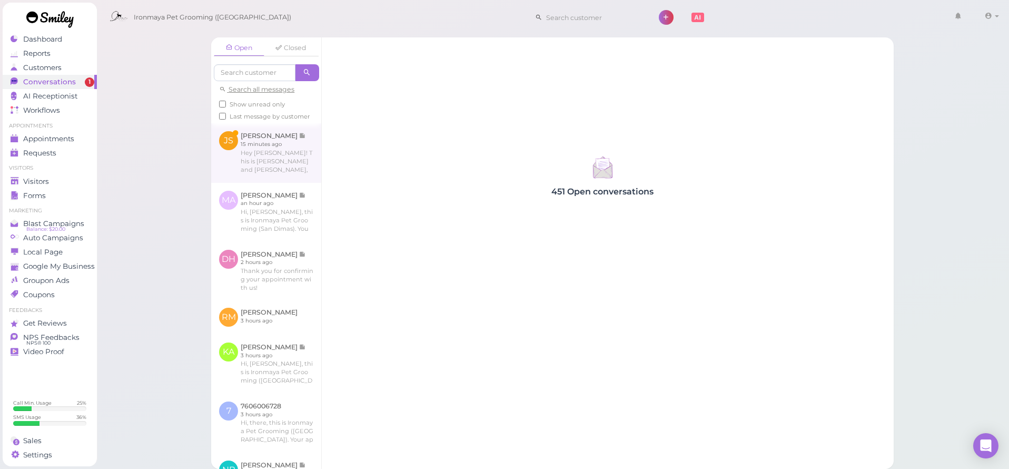
click at [269, 172] on link at bounding box center [266, 152] width 110 height 59
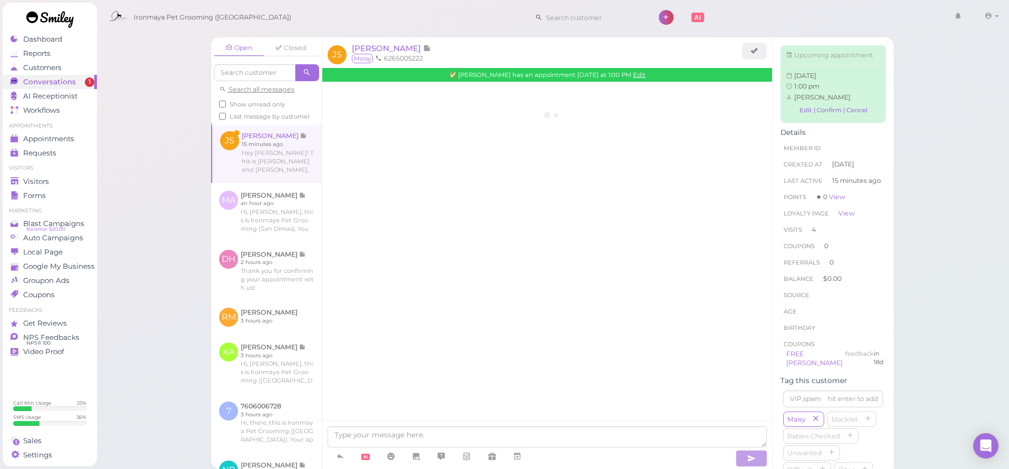
scroll to position [1596, 0]
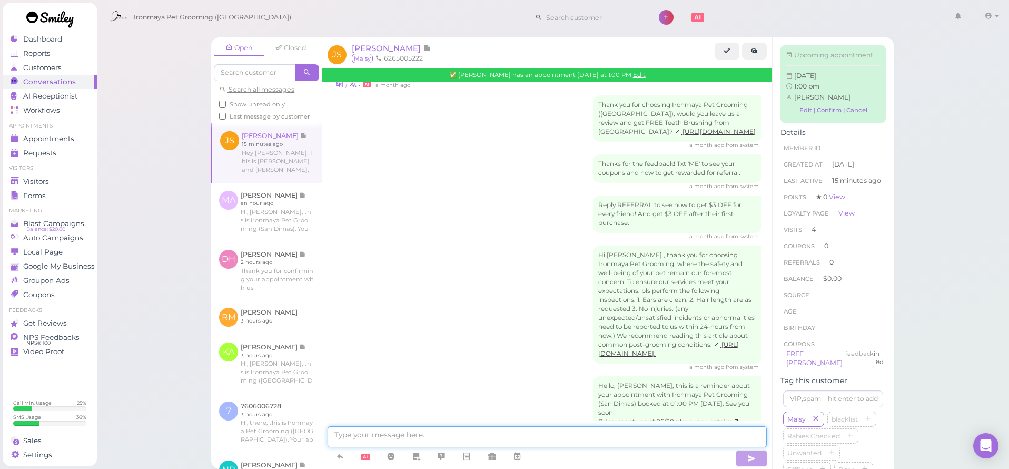
click at [395, 440] on textarea at bounding box center [546, 436] width 439 height 21
type textarea "Okay, no problem, thank you for letting me know ahead of time, see you soon'"
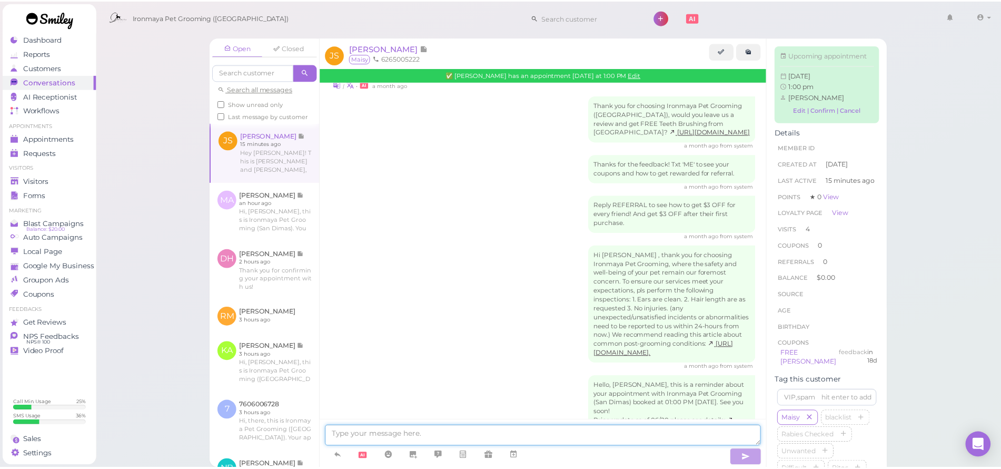
scroll to position [1629, 0]
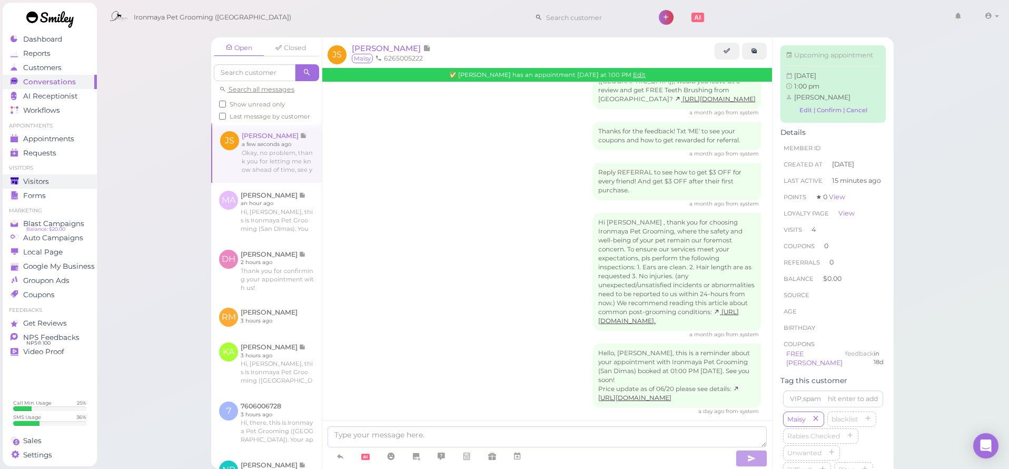
click at [48, 180] on span "Visitors" at bounding box center [36, 181] width 26 height 9
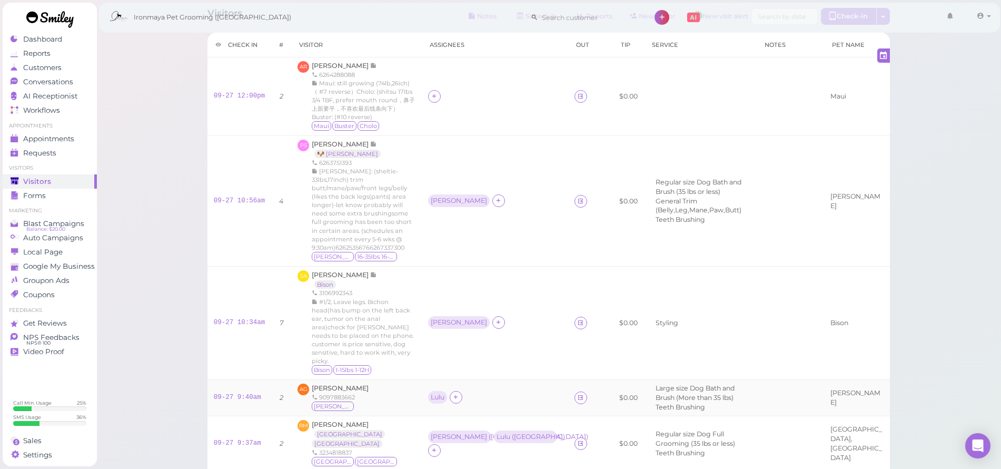
scroll to position [47, 0]
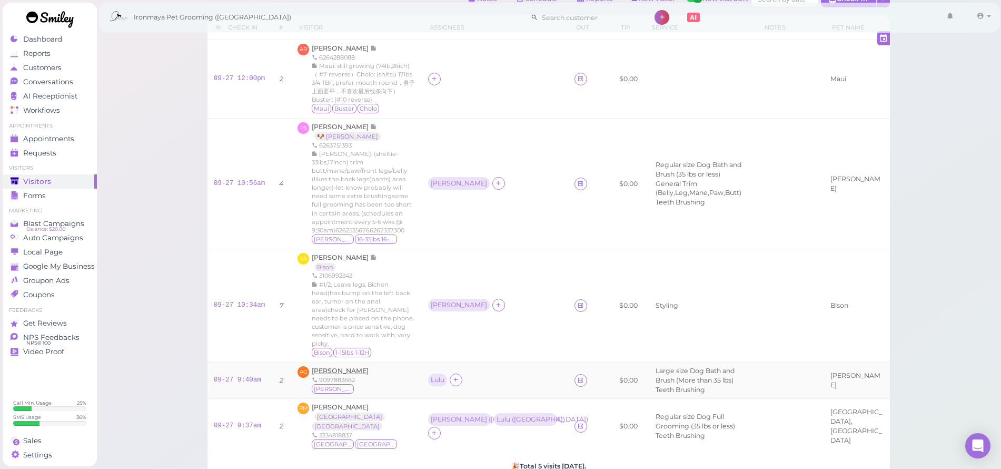
click at [353, 374] on span "[PERSON_NAME]" at bounding box center [340, 370] width 57 height 8
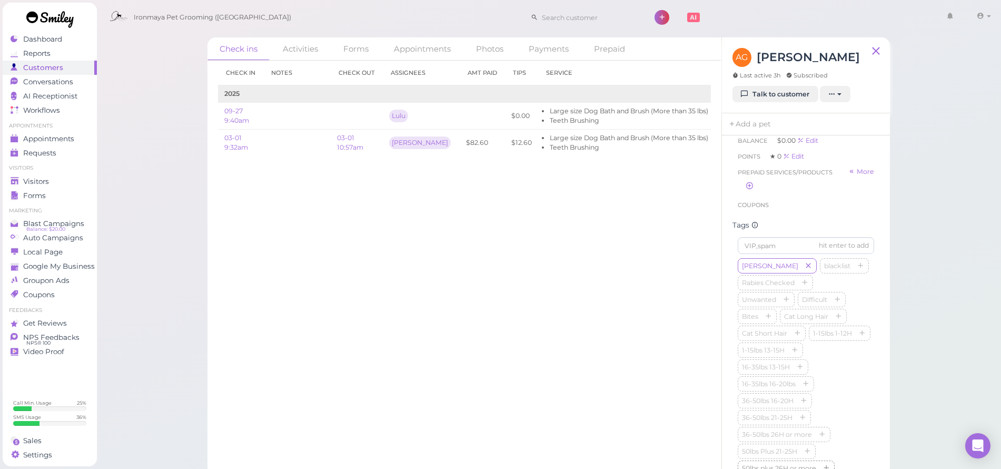
scroll to position [239, 0]
click at [810, 417] on icon "button" at bounding box center [807, 413] width 6 height 7
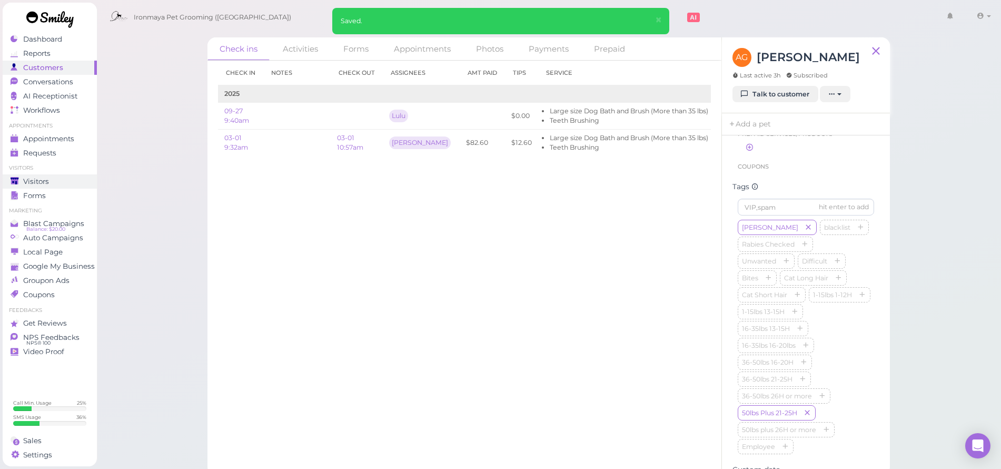
click at [54, 185] on link "Visitors" at bounding box center [50, 181] width 94 height 14
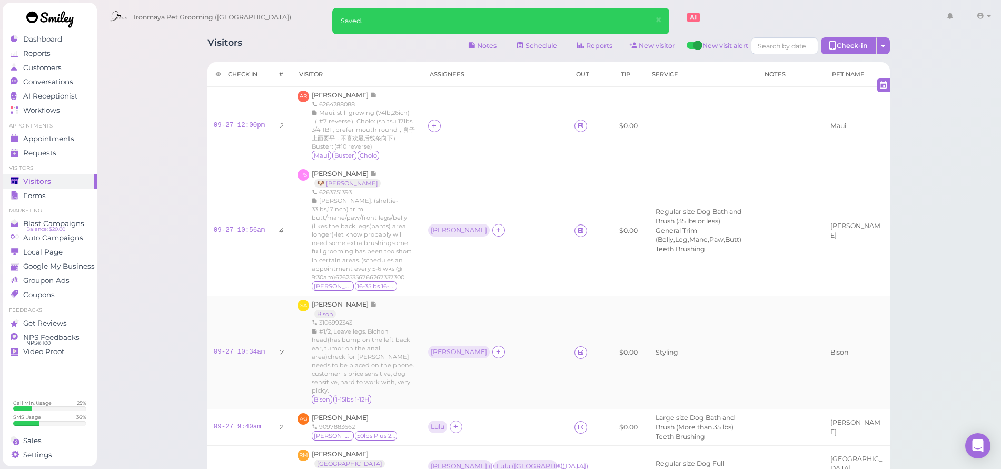
scroll to position [96, 0]
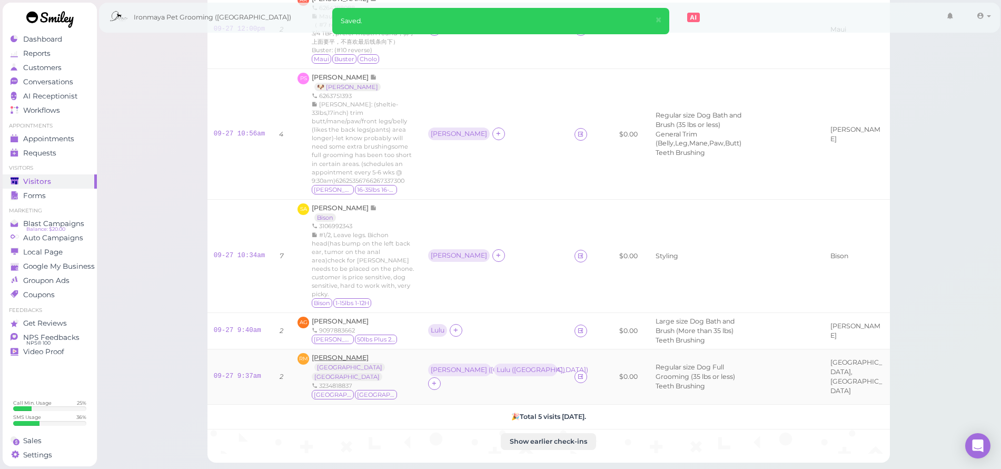
click at [342, 361] on span "[PERSON_NAME]" at bounding box center [340, 357] width 57 height 8
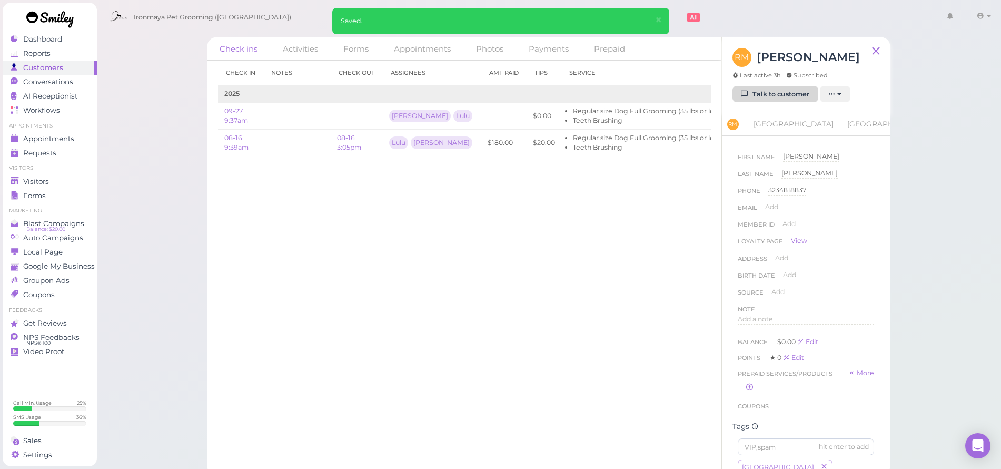
click at [773, 97] on link "Talk to customer" at bounding box center [775, 94] width 86 height 17
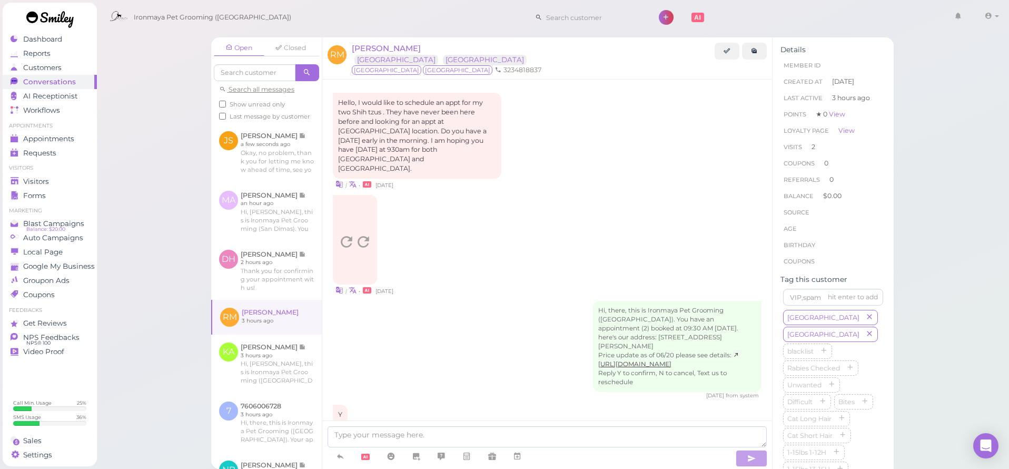
scroll to position [758, 0]
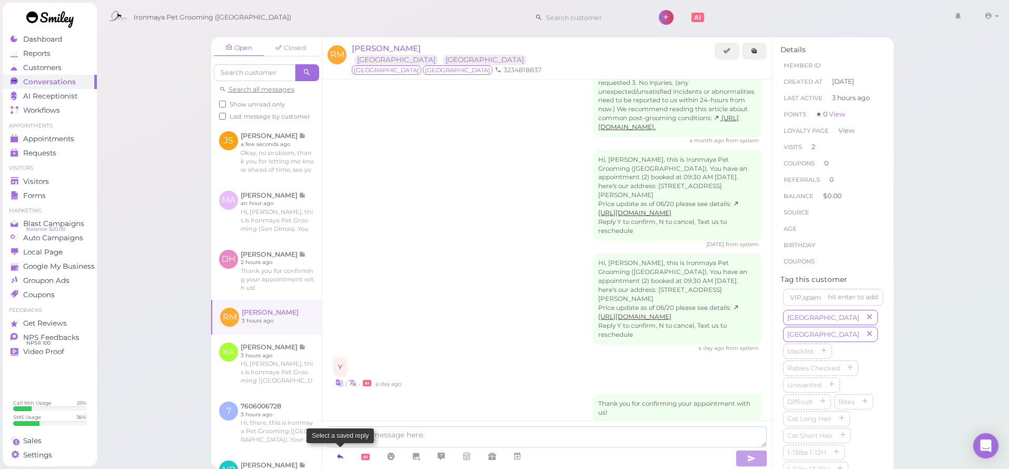
click at [343, 457] on icon at bounding box center [340, 456] width 8 height 11
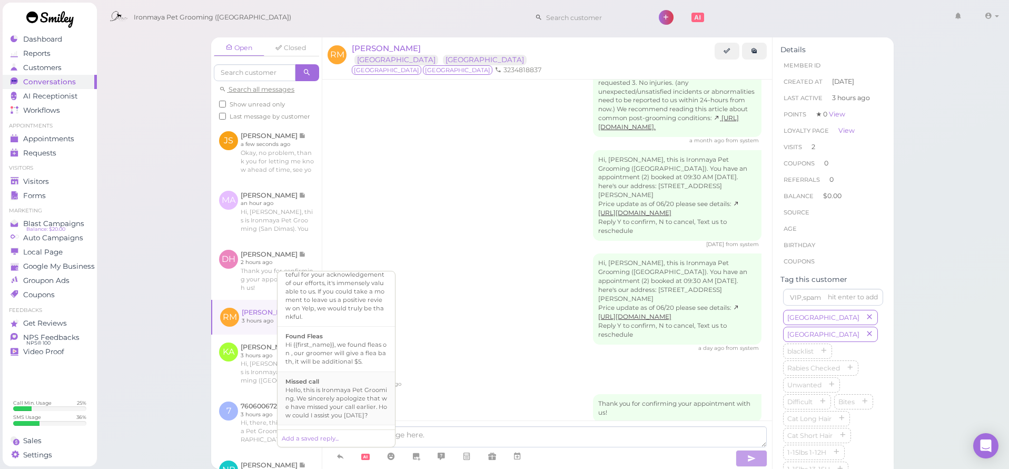
scroll to position [270, 0]
click at [331, 369] on div "Hi {{first_name}}, this is Ironmaya Pet Grooming. Your fur baby is/are ready fo…" at bounding box center [336, 360] width 102 height 51
type textarea "Hi {{first_name}}, this is Ironmaya Pet Grooming. Your fur baby is/are ready fo…"
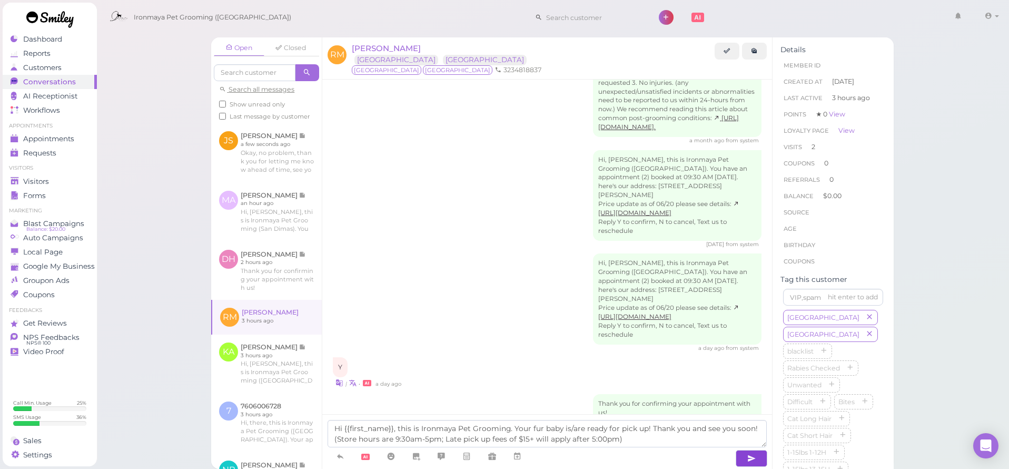
click at [747, 460] on icon "button" at bounding box center [751, 458] width 8 height 11
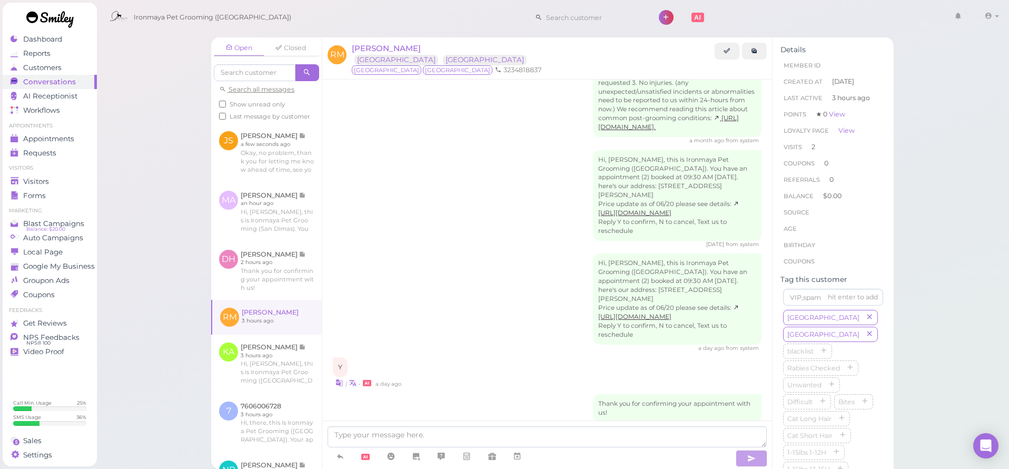
scroll to position [862, 0]
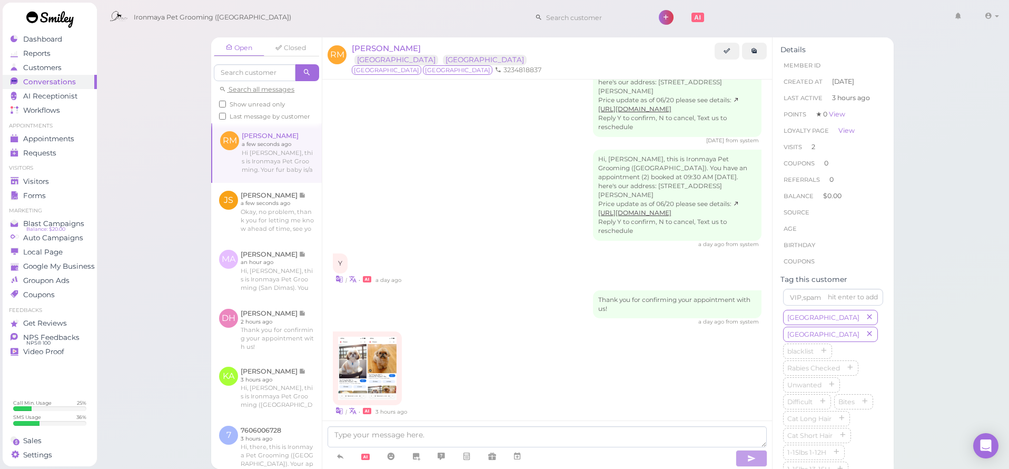
click at [355, 336] on img at bounding box center [352, 367] width 29 height 63
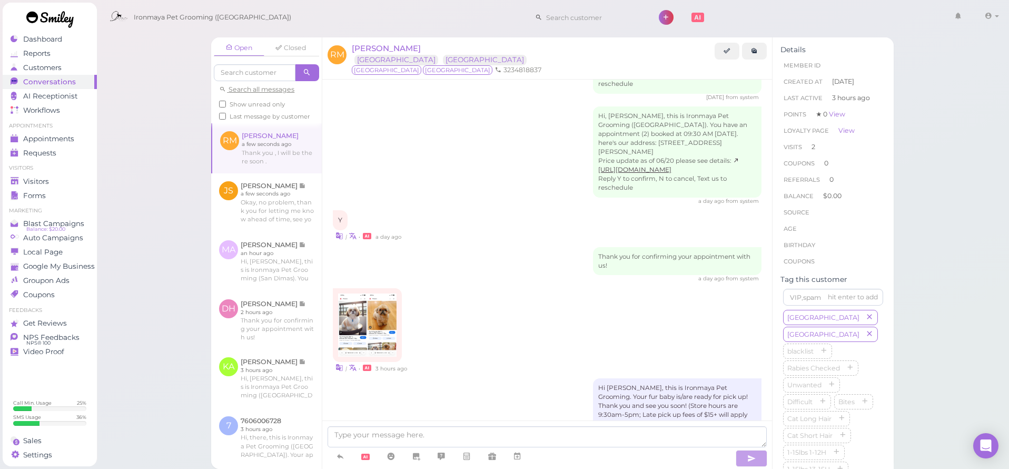
click at [476, 44] on div "Rudy Morales Brooklyn London" at bounding box center [533, 54] width 363 height 23
click at [62, 142] on span "Appointments" at bounding box center [48, 138] width 51 height 9
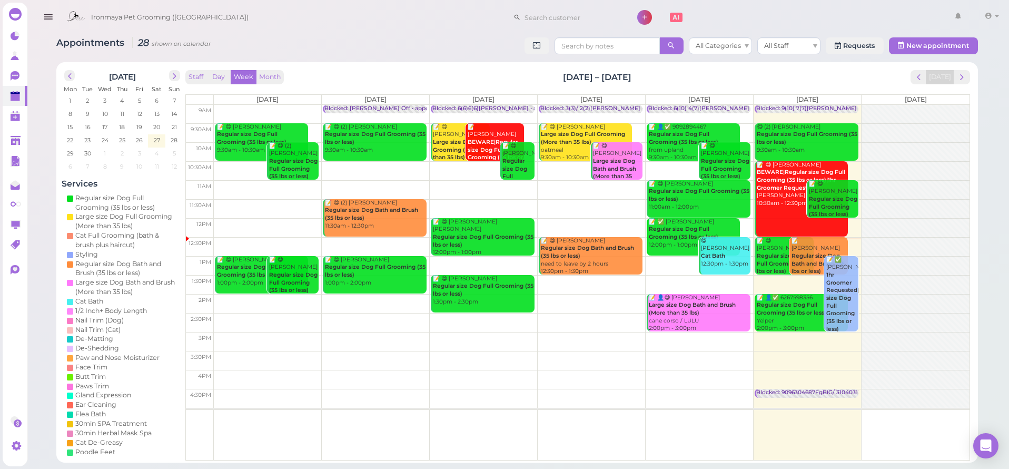
click at [770, 335] on td at bounding box center [591, 341] width 755 height 19
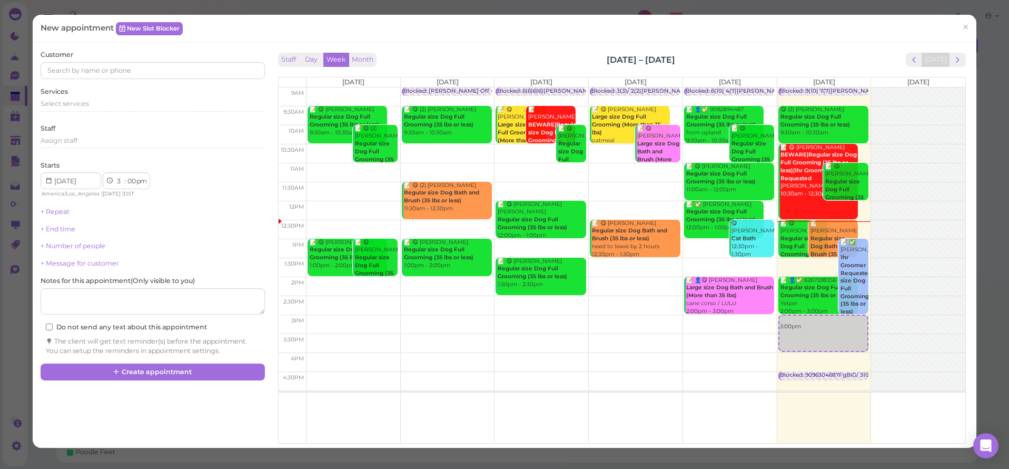
click at [66, 80] on div "Customer Services Select services Staff Assign staff Starts 1 2 3 4 5 6 7 8 9 1…" at bounding box center [153, 202] width 224 height 305
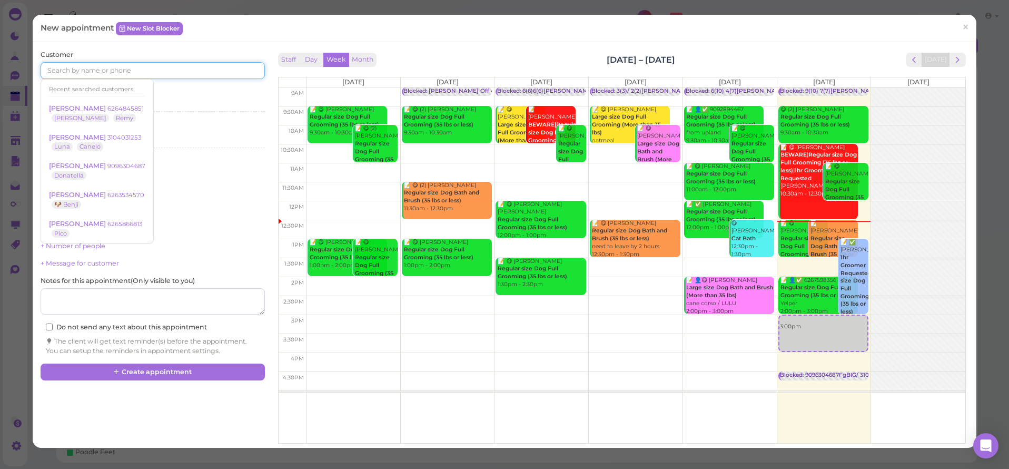
click at [66, 71] on input at bounding box center [153, 70] width 224 height 17
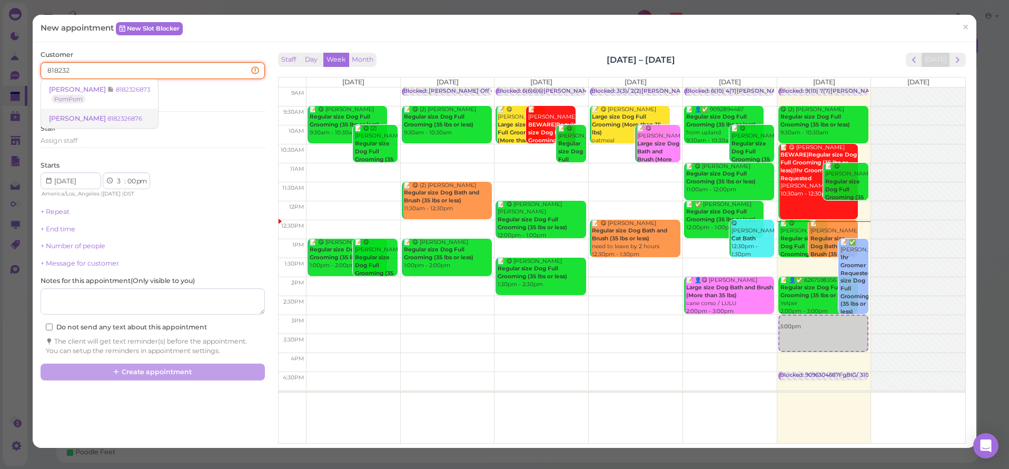
type input "818232"
click at [82, 116] on span "Genevie Corea" at bounding box center [78, 118] width 58 height 8
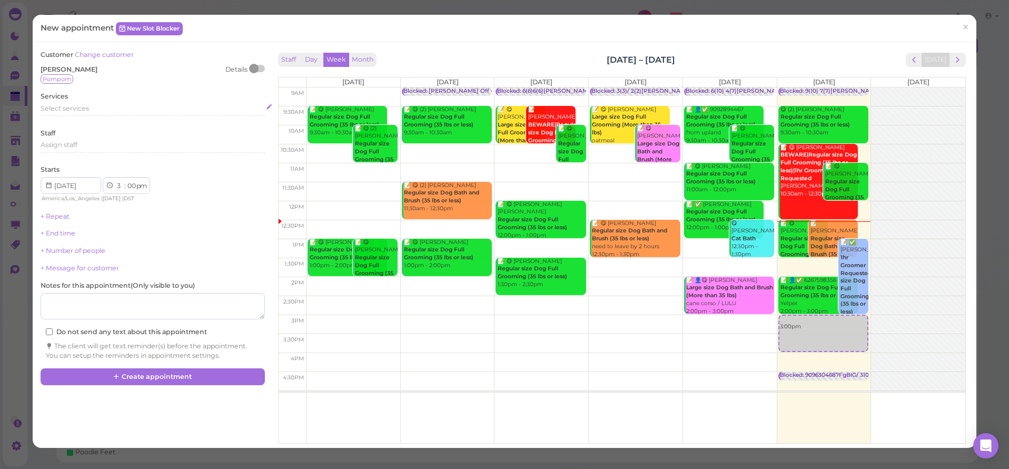
click at [69, 108] on span "Select services" at bounding box center [65, 108] width 48 height 8
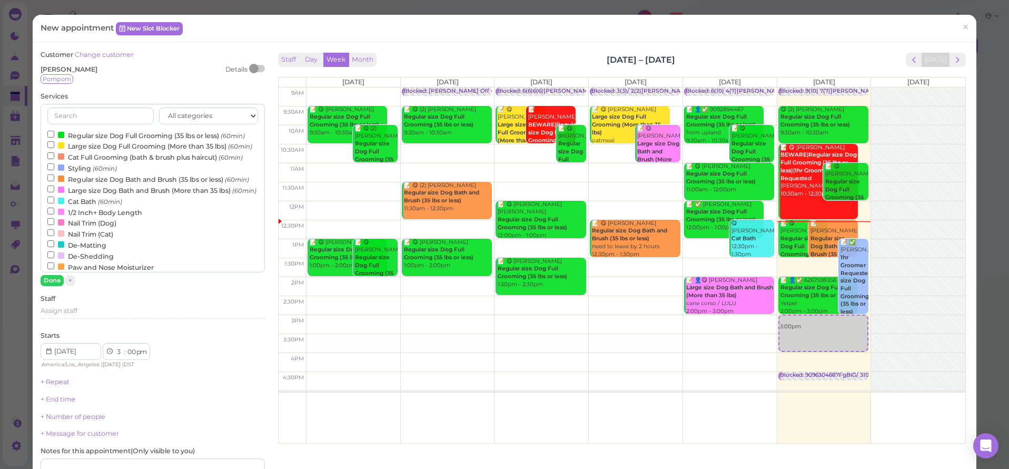
click at [68, 131] on label "Regular size Dog Full Grooming (35 lbs or less) (60min)" at bounding box center [145, 135] width 197 height 11
click at [54, 131] on input "Regular size Dog Full Grooming (35 lbs or less) (60min)" at bounding box center [50, 134] width 7 height 7
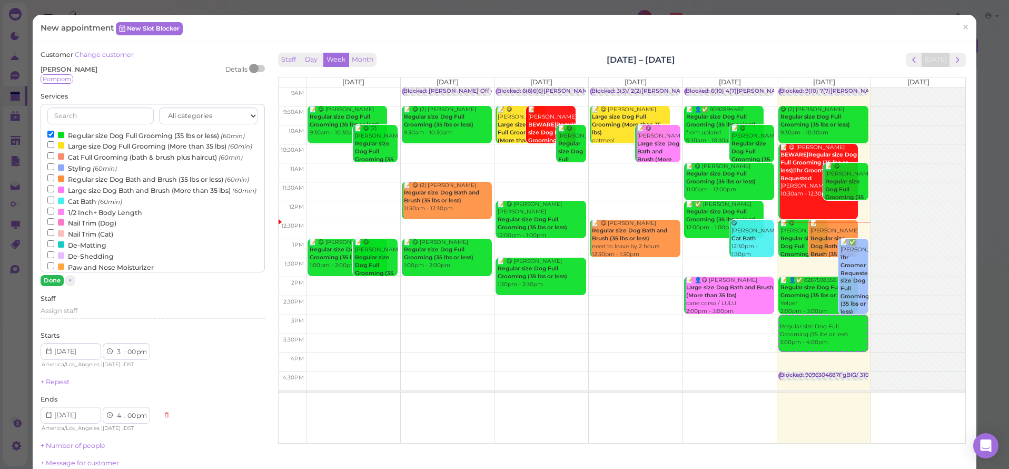
click at [56, 283] on button "Done" at bounding box center [52, 280] width 23 height 11
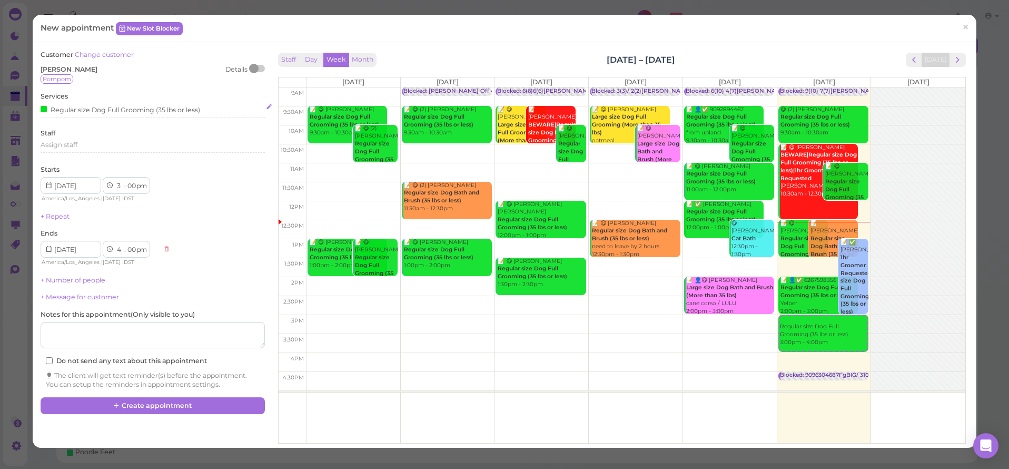
click at [59, 113] on div "Regular size Dog Full Grooming (35 lbs or less)" at bounding box center [153, 111] width 224 height 14
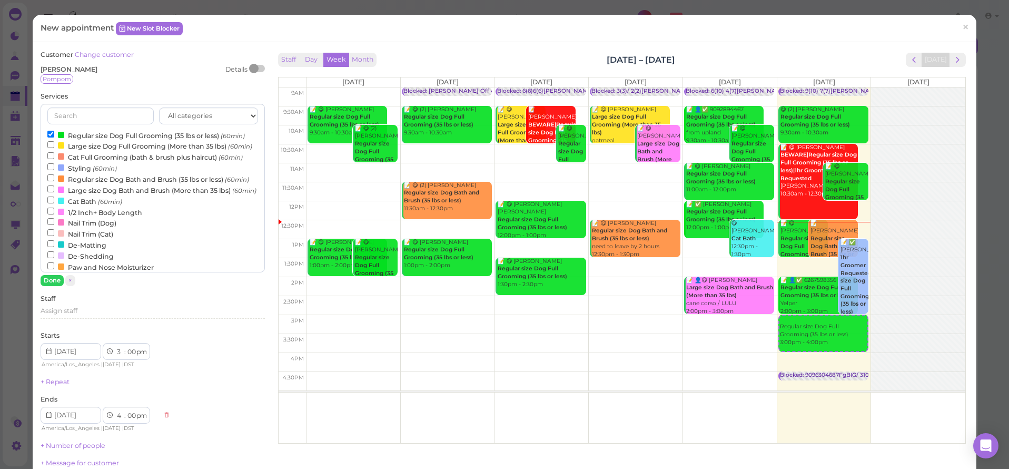
click at [71, 195] on label "Large size Dog Bath and Brush (More than 35 lbs) (60min)" at bounding box center [151, 189] width 209 height 11
click at [54, 192] on input "Large size Dog Bath and Brush (More than 35 lbs) (60min)" at bounding box center [50, 188] width 7 height 7
select select "5"
click at [54, 279] on button "Done" at bounding box center [52, 280] width 23 height 11
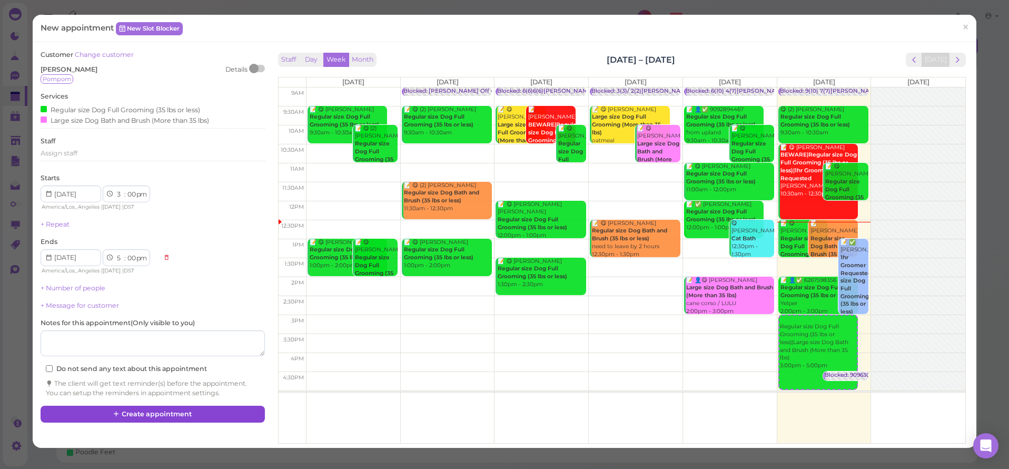
click at [125, 405] on button "Create appointment" at bounding box center [153, 413] width 224 height 17
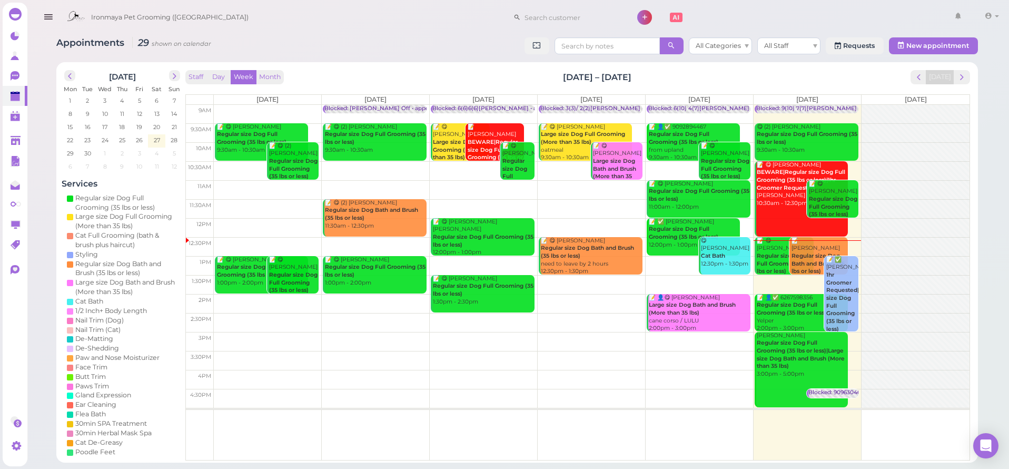
click at [814, 241] on div "📝 Kohar Aprahamian Regular size Dog Bath and Brush (35 lbs or less) 12:30pm - 1…" at bounding box center [819, 260] width 57 height 46
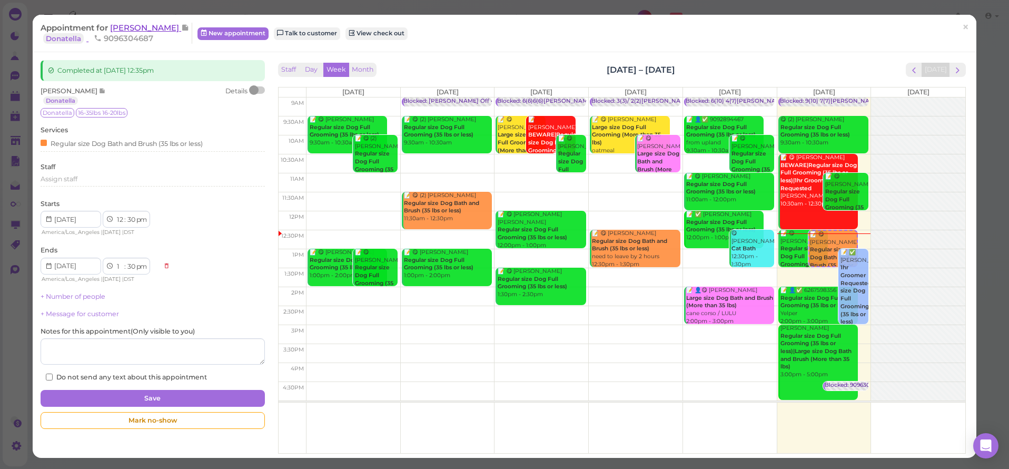
click at [163, 26] on span "[PERSON_NAME]" at bounding box center [145, 28] width 71 height 10
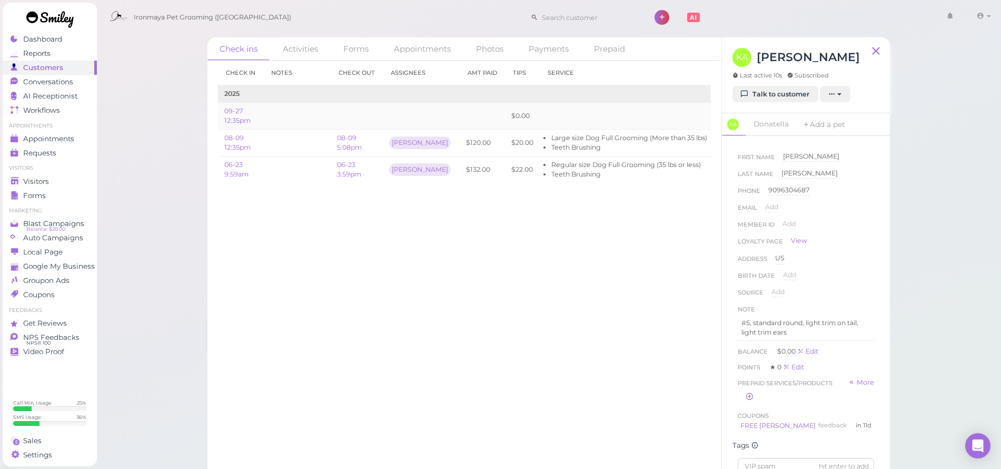
click at [720, 114] on link "Edit" at bounding box center [726, 116] width 13 height 8
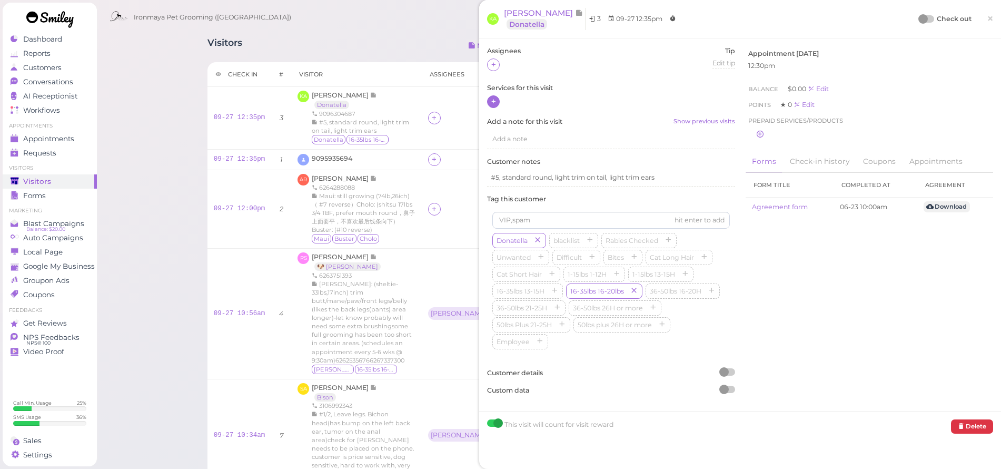
click at [494, 100] on icon at bounding box center [493, 101] width 7 height 8
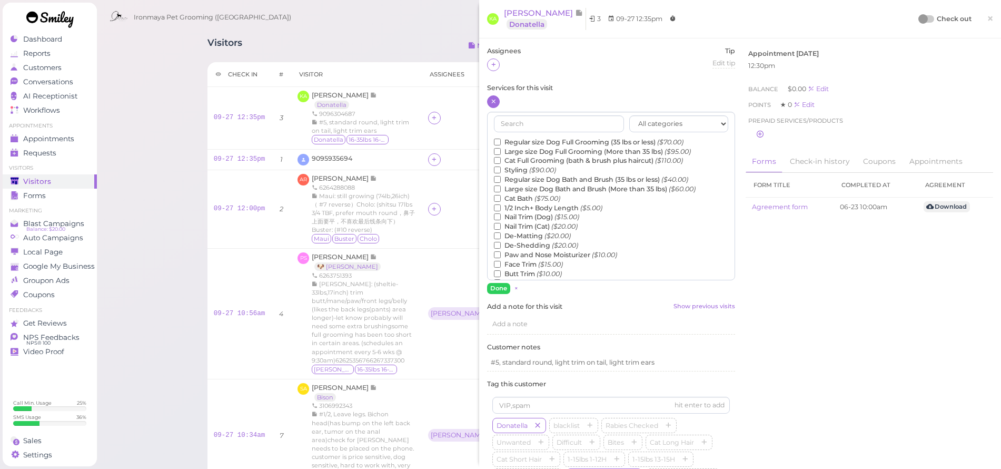
click at [522, 185] on label "Large size Dog Bath and Brush (More than 35 lbs) ($60.00)" at bounding box center [595, 188] width 202 height 9
click at [501, 185] on input "Large size Dog Bath and Brush (More than 35 lbs) ($60.00)" at bounding box center [497, 188] width 7 height 7
click at [528, 122] on input "text" at bounding box center [559, 123] width 130 height 17
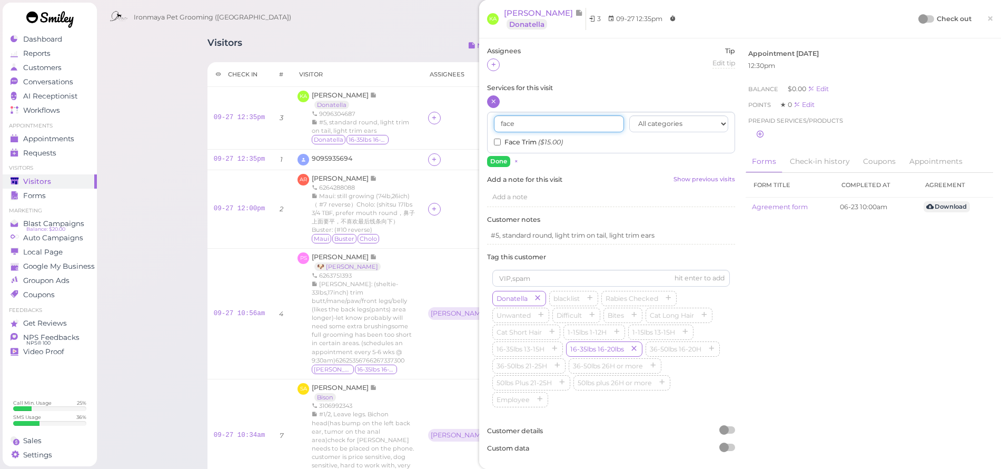
type input "face"
click at [496, 143] on input "Face Trim ($15.00)" at bounding box center [497, 141] width 7 height 7
click at [500, 161] on button "Done" at bounding box center [498, 161] width 23 height 11
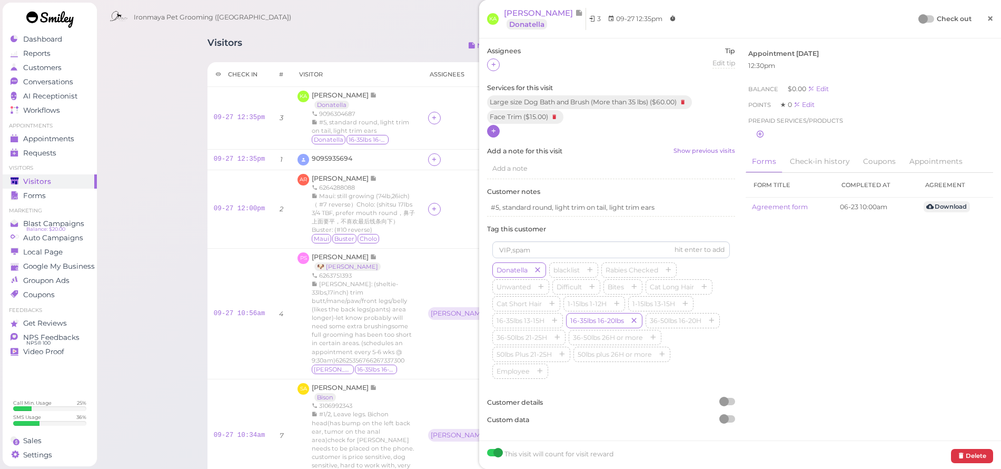
click at [987, 18] on span "×" at bounding box center [990, 18] width 7 height 15
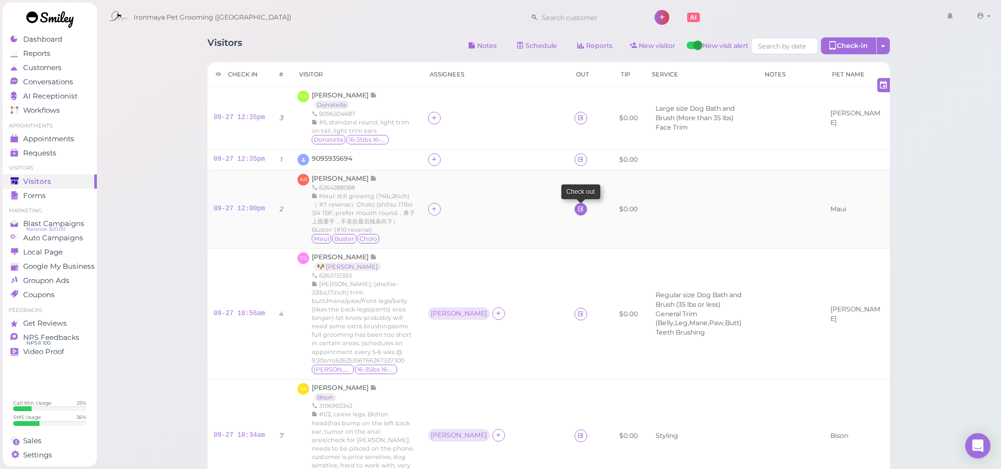
click at [577, 213] on icon at bounding box center [580, 209] width 7 height 8
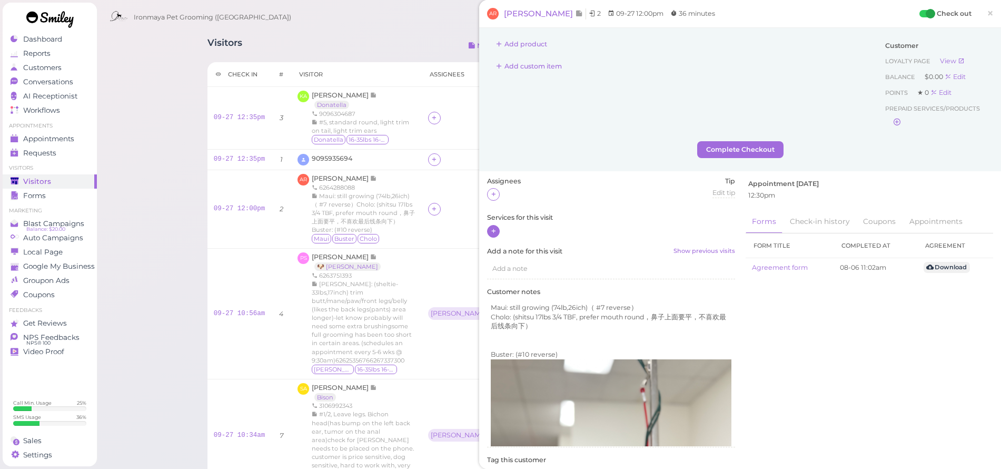
click at [493, 231] on icon at bounding box center [493, 231] width 7 height 8
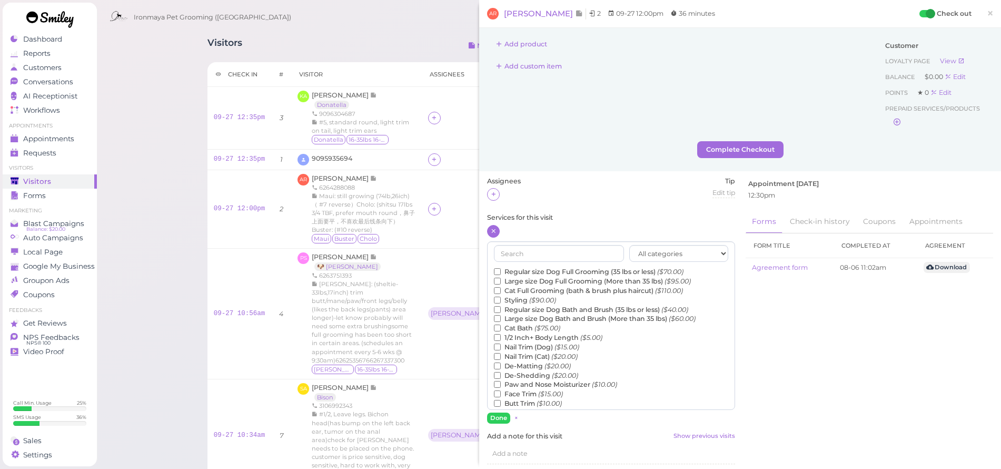
click at [519, 268] on label "Regular size Dog Full Grooming (35 lbs or less) ($70.00)" at bounding box center [589, 271] width 190 height 9
click at [501, 268] on input "Regular size Dog Full Grooming (35 lbs or less) ($70.00)" at bounding box center [497, 271] width 7 height 7
click at [501, 417] on button "Done" at bounding box center [498, 417] width 23 height 11
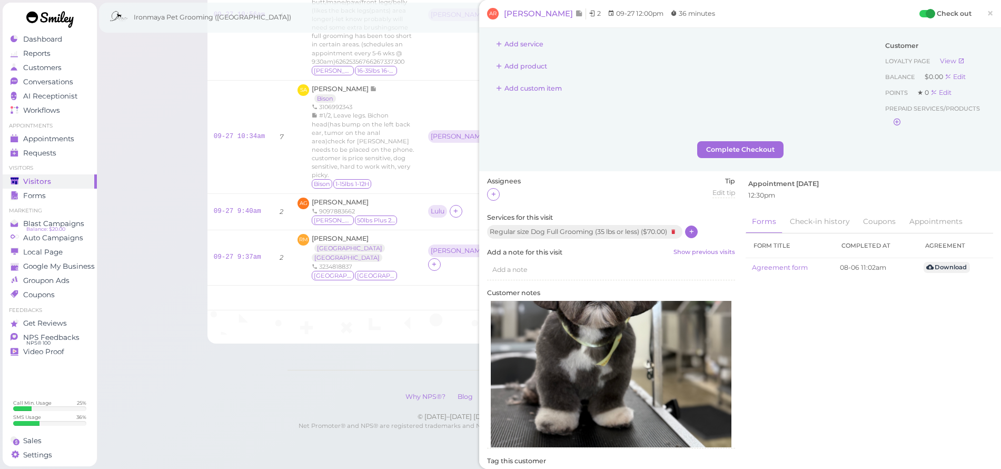
scroll to position [277, 0]
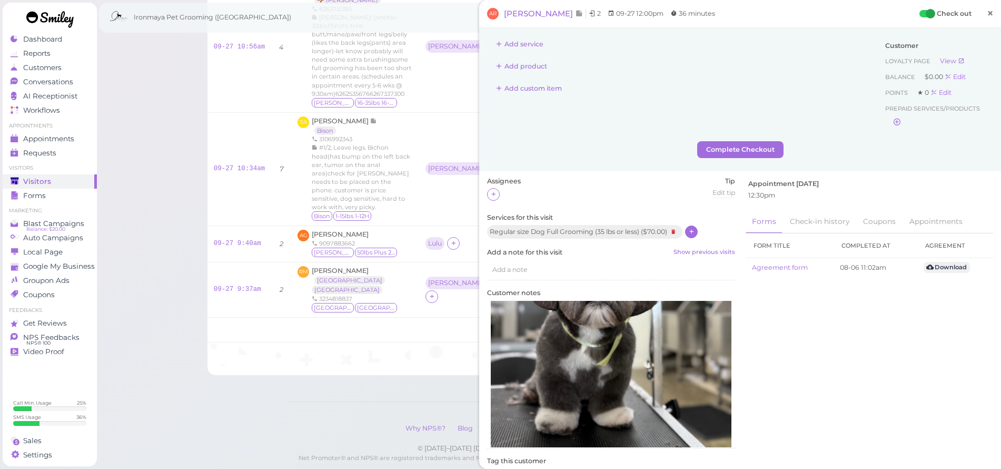
click at [987, 14] on span "×" at bounding box center [990, 13] width 7 height 15
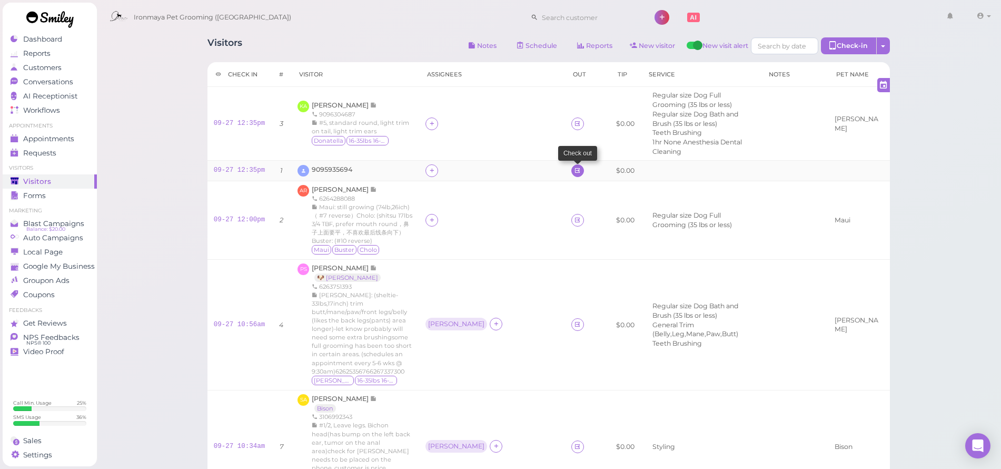
click at [571, 164] on link at bounding box center [577, 170] width 13 height 13
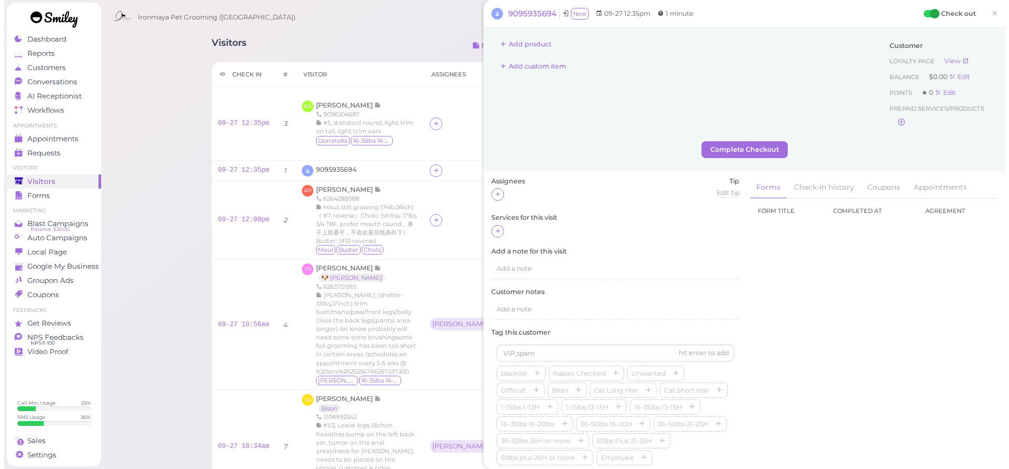
scroll to position [299, 0]
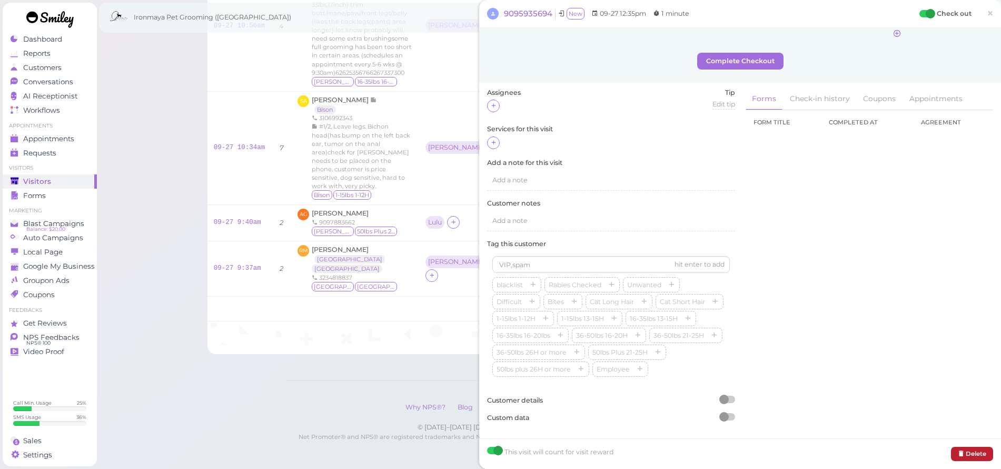
click at [969, 449] on button "Delete" at bounding box center [972, 453] width 42 height 14
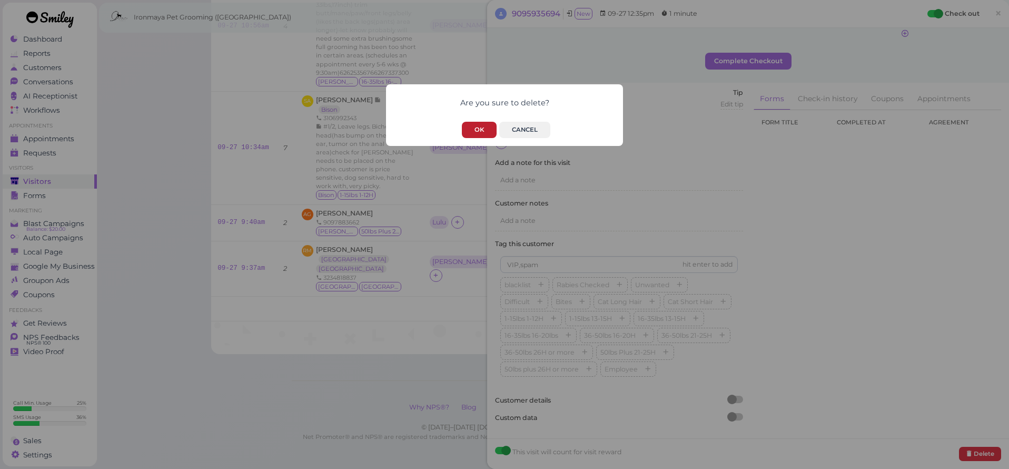
click at [483, 127] on button "OK" at bounding box center [479, 130] width 35 height 16
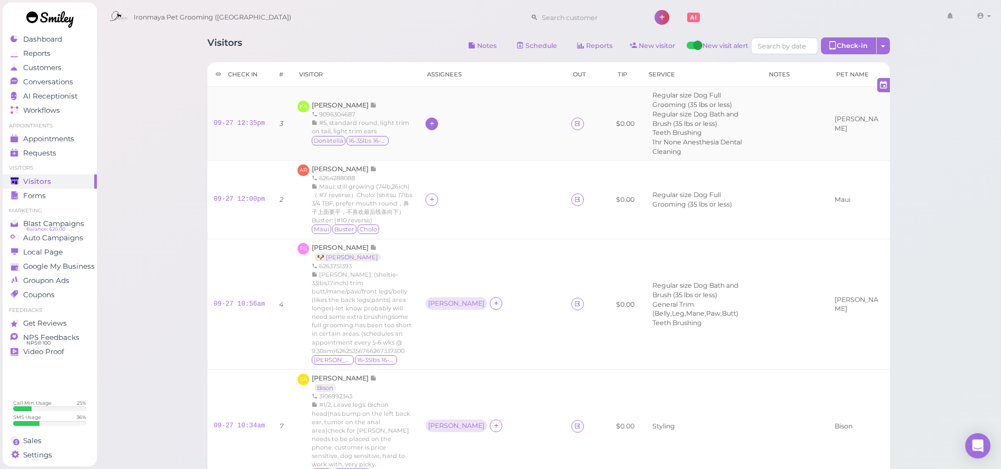
click at [429, 122] on icon at bounding box center [432, 124] width 7 height 8
click at [431, 200] on span "[PERSON_NAME]" at bounding box center [452, 204] width 56 height 8
click at [429, 195] on icon at bounding box center [432, 199] width 7 height 8
click at [441, 296] on span "Lulu Han" at bounding box center [460, 298] width 72 height 8
click at [785, 223] on td at bounding box center [794, 199] width 67 height 78
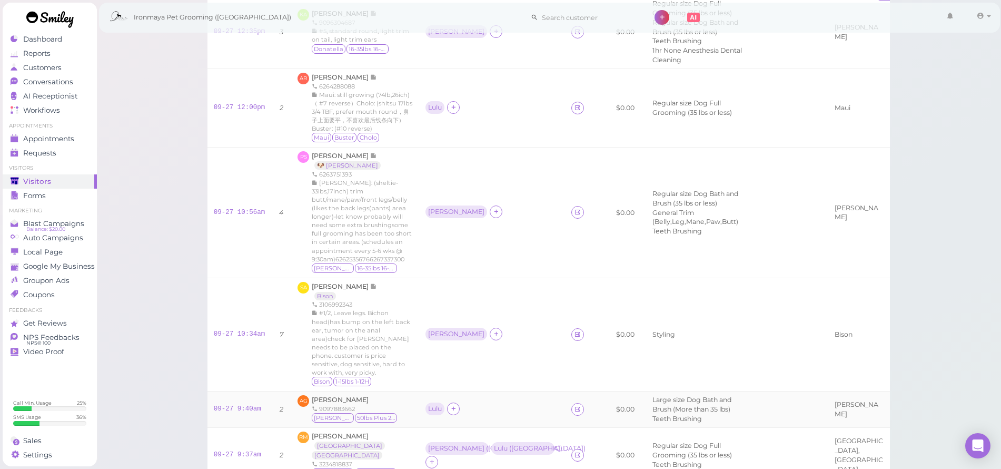
scroll to position [115, 0]
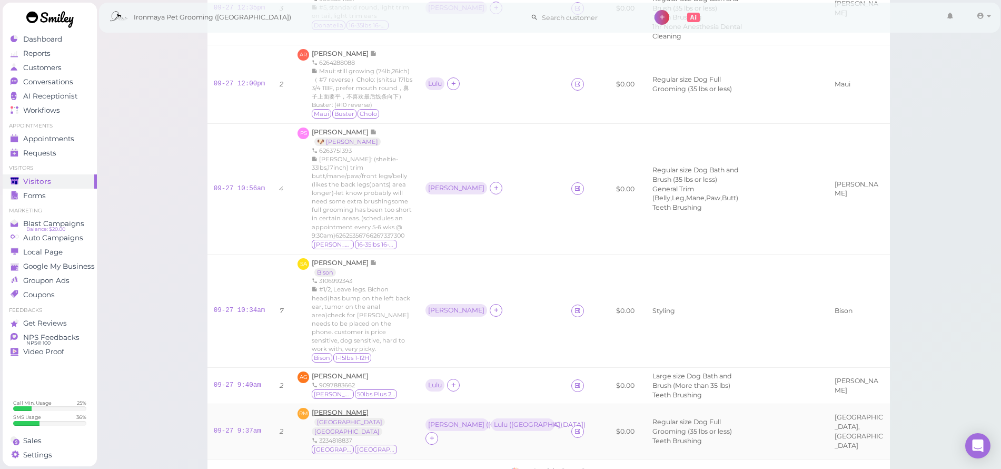
click at [345, 408] on span "[PERSON_NAME]" at bounding box center [340, 412] width 57 height 8
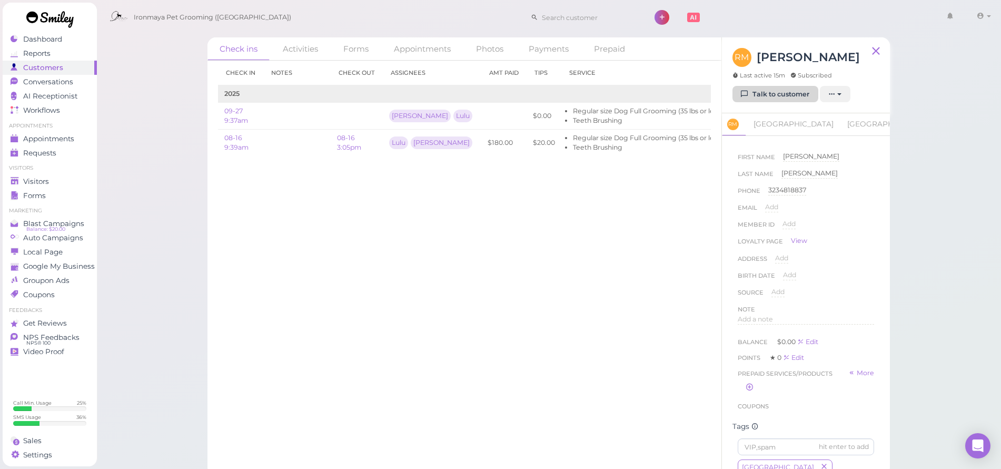
click at [769, 95] on link "Talk to customer" at bounding box center [775, 94] width 86 height 17
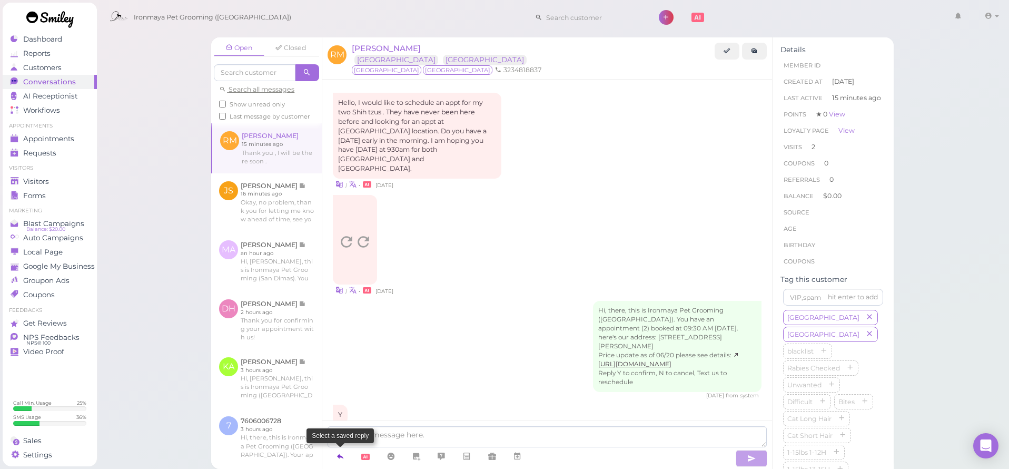
scroll to position [905, 0]
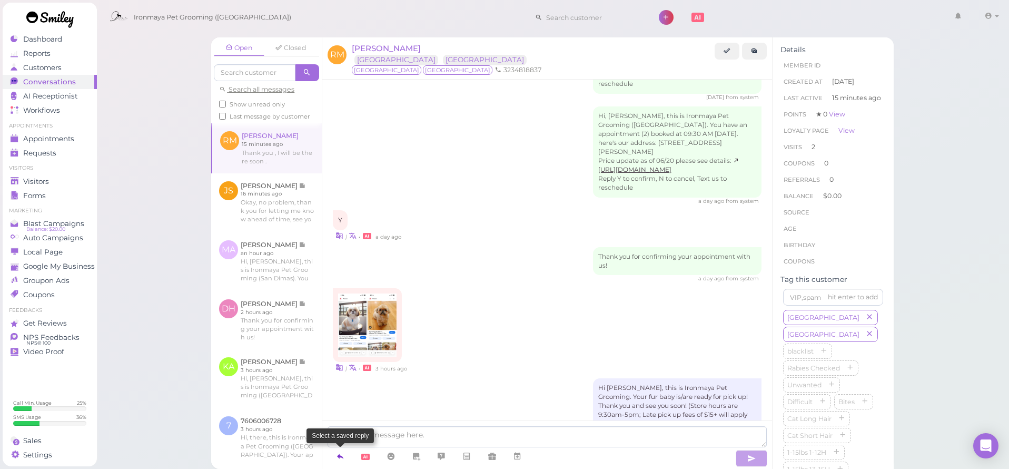
click at [342, 460] on icon at bounding box center [340, 456] width 8 height 11
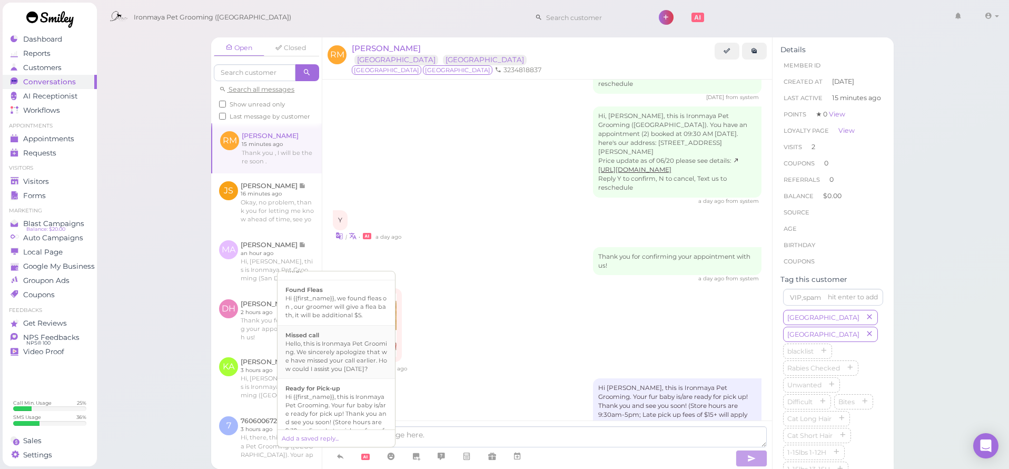
scroll to position [279, 0]
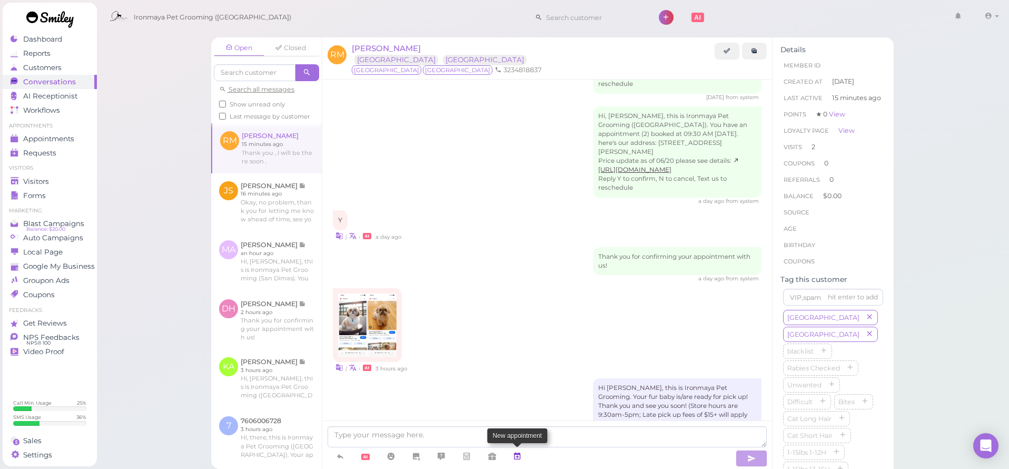
click at [519, 458] on icon at bounding box center [517, 456] width 8 height 11
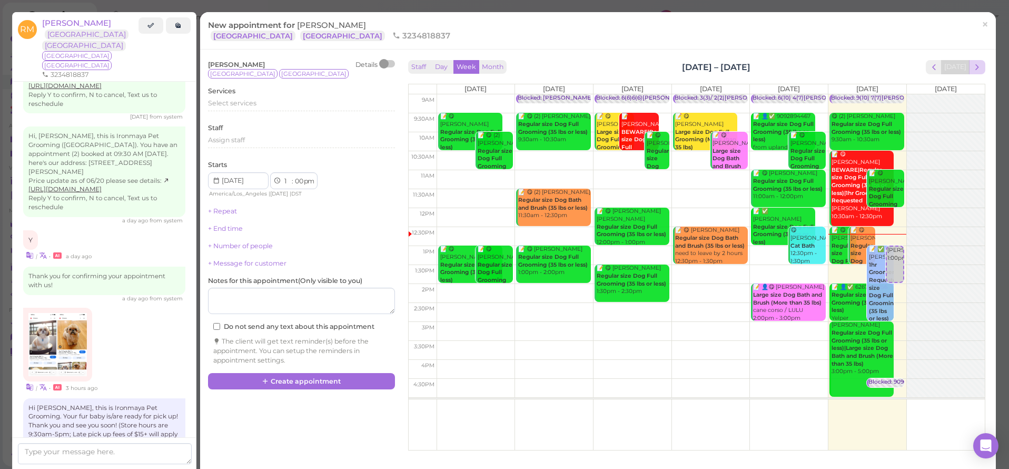
click at [973, 67] on span "next" at bounding box center [977, 67] width 10 height 10
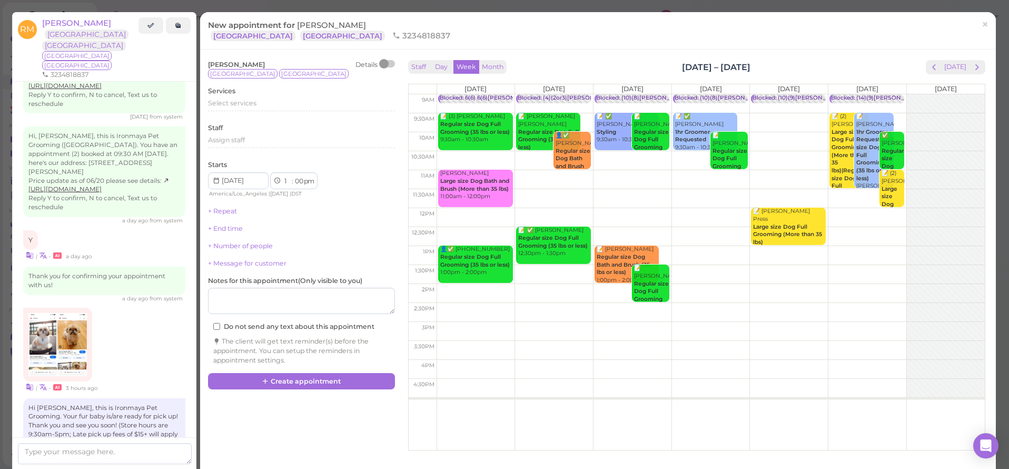
click at [973, 67] on span "next" at bounding box center [977, 67] width 10 height 10
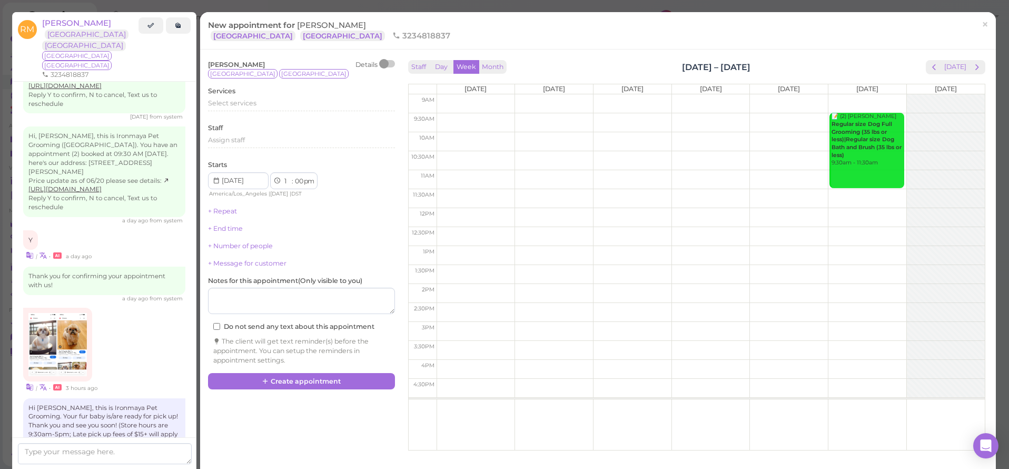
click at [973, 67] on span "next" at bounding box center [977, 67] width 10 height 10
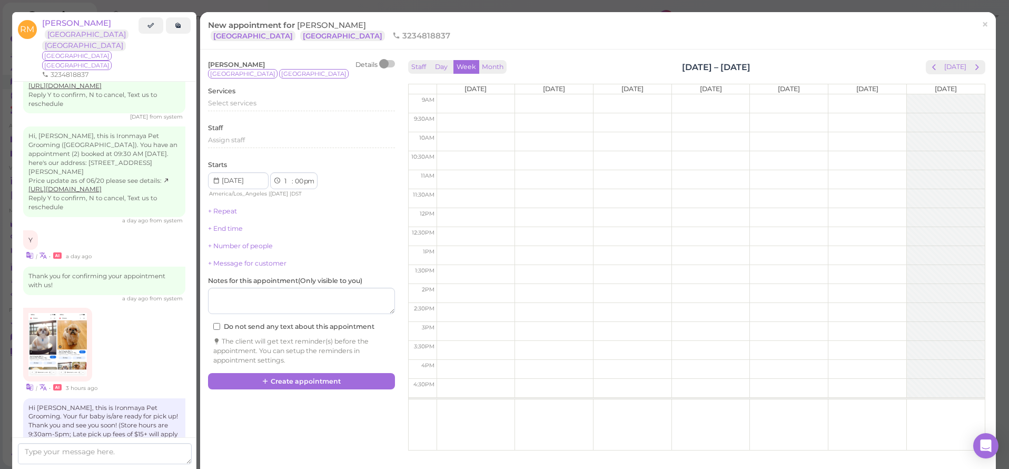
click at [973, 67] on span "next" at bounding box center [977, 67] width 10 height 10
click at [972, 68] on span "next" at bounding box center [977, 67] width 10 height 10
click at [864, 114] on td at bounding box center [710, 122] width 548 height 19
type input "2025-11-08"
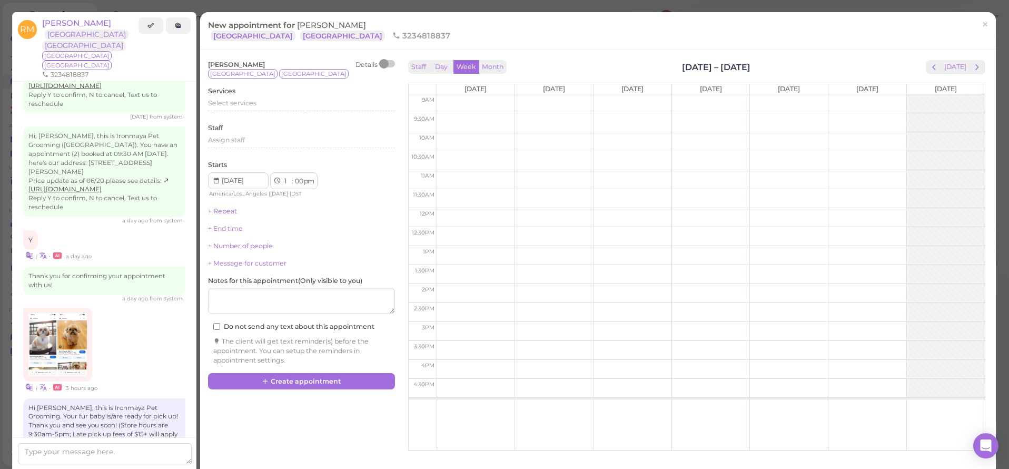
select select "9"
select select "30"
select select "am"
click at [225, 98] on div "Select services" at bounding box center [301, 102] width 187 height 9
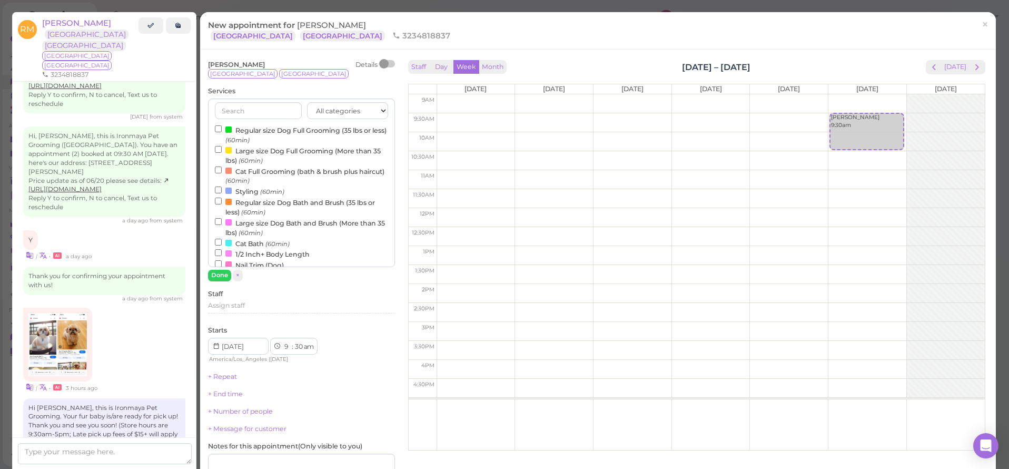
click at [241, 127] on label "Regular size Dog Full Grooming (35 lbs or less) (60min)" at bounding box center [301, 134] width 173 height 21
click at [222, 127] on input "Regular size Dog Full Grooming (35 lbs or less) (60min)" at bounding box center [218, 128] width 7 height 7
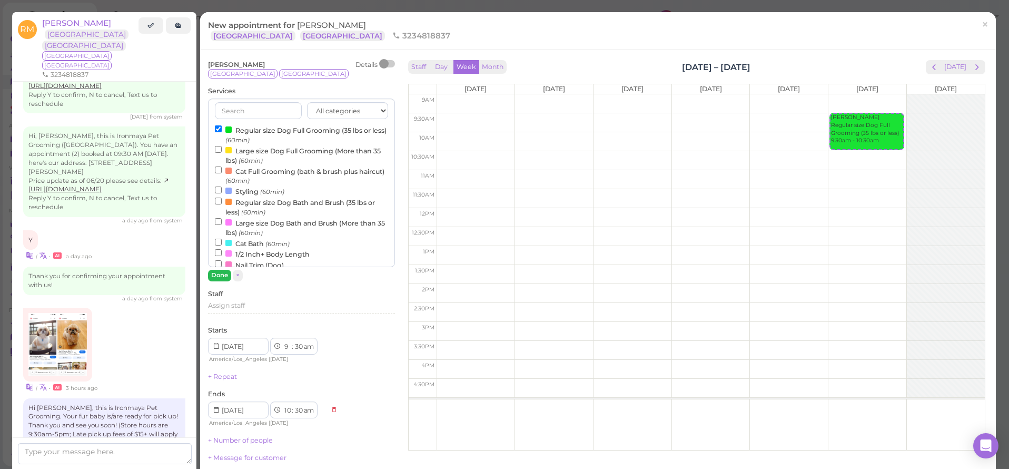
click at [214, 274] on button "Done" at bounding box center [219, 275] width 23 height 11
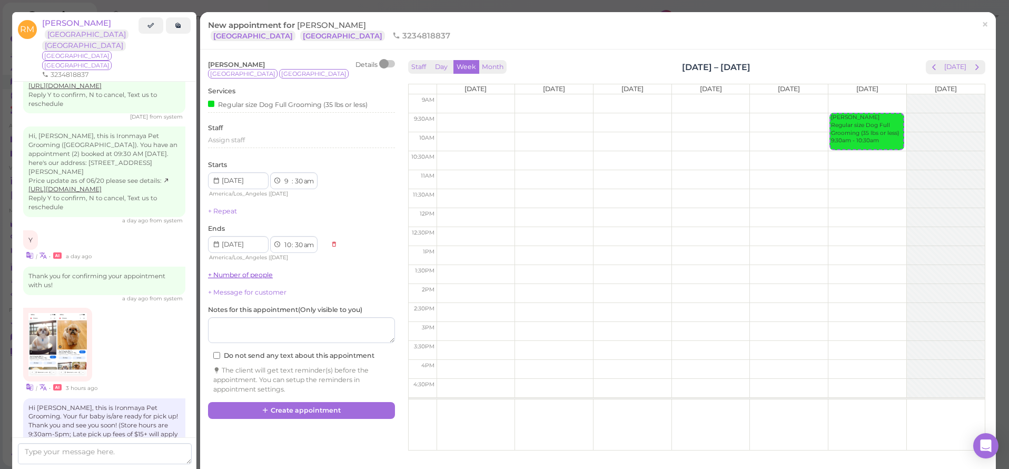
click at [238, 271] on link "+ Number of people" at bounding box center [240, 275] width 65 height 8
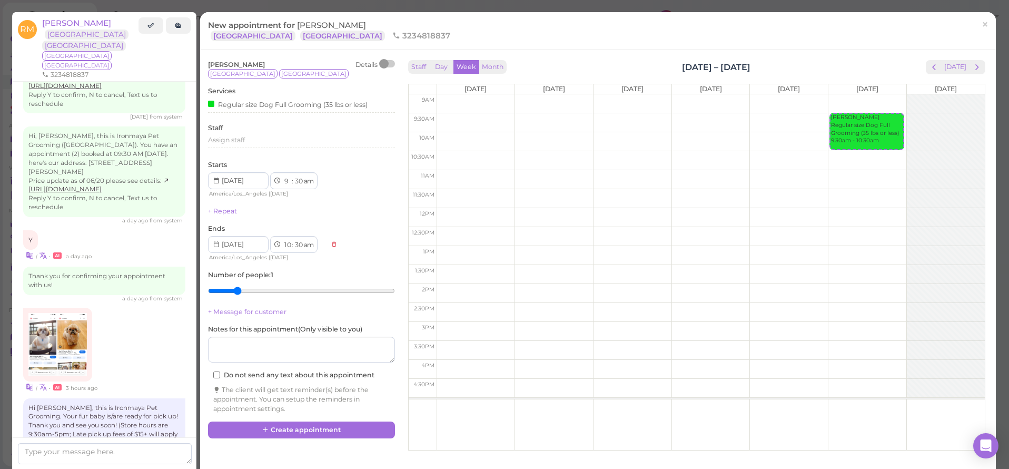
type input "2"
click at [240, 286] on input "range" at bounding box center [301, 290] width 187 height 17
click at [310, 421] on button "Create appointment" at bounding box center [301, 429] width 187 height 17
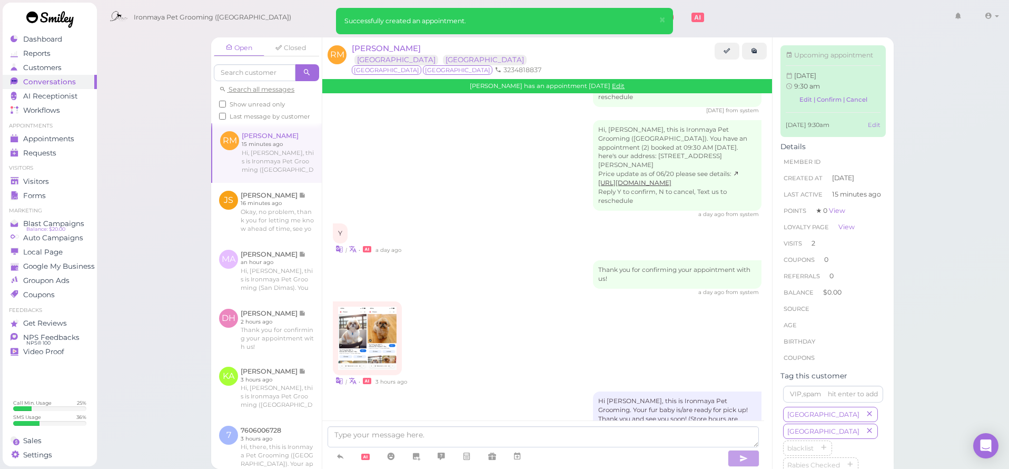
scroll to position [1009, 0]
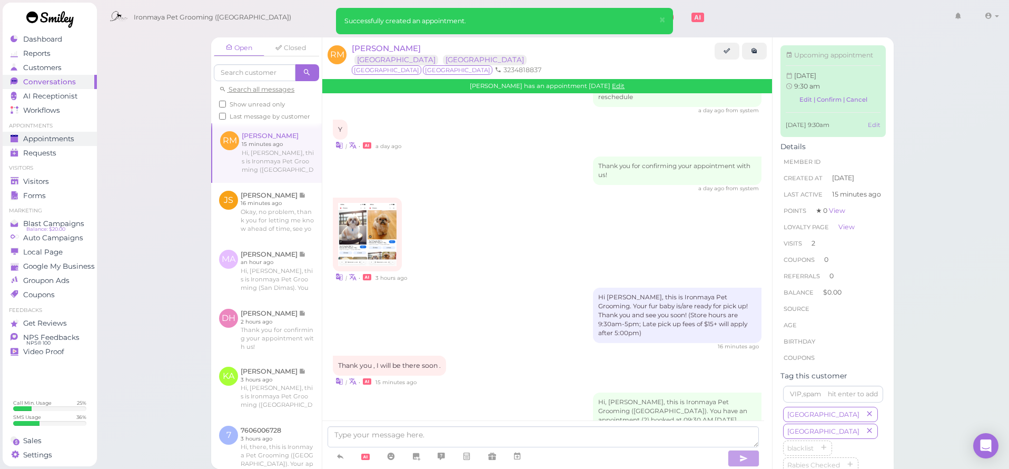
click at [60, 138] on span "Appointments" at bounding box center [48, 138] width 51 height 9
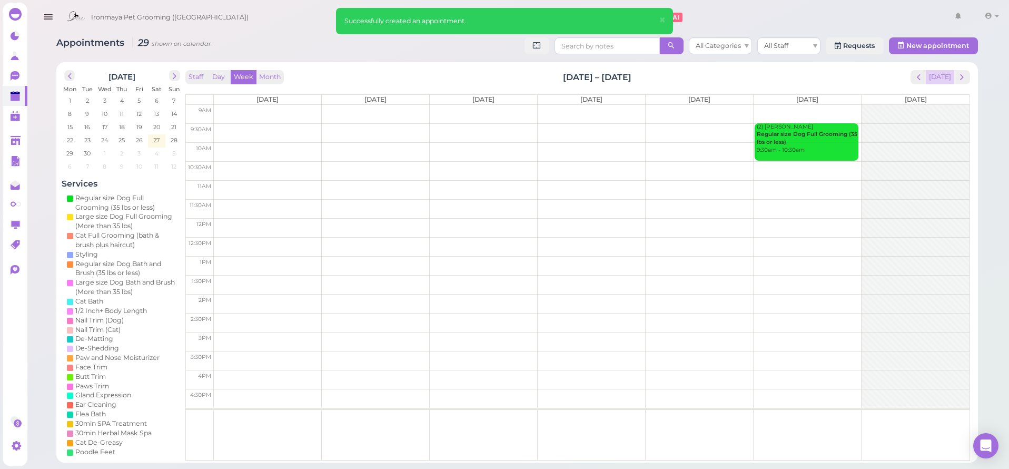
click at [942, 76] on button "Today" at bounding box center [940, 77] width 28 height 14
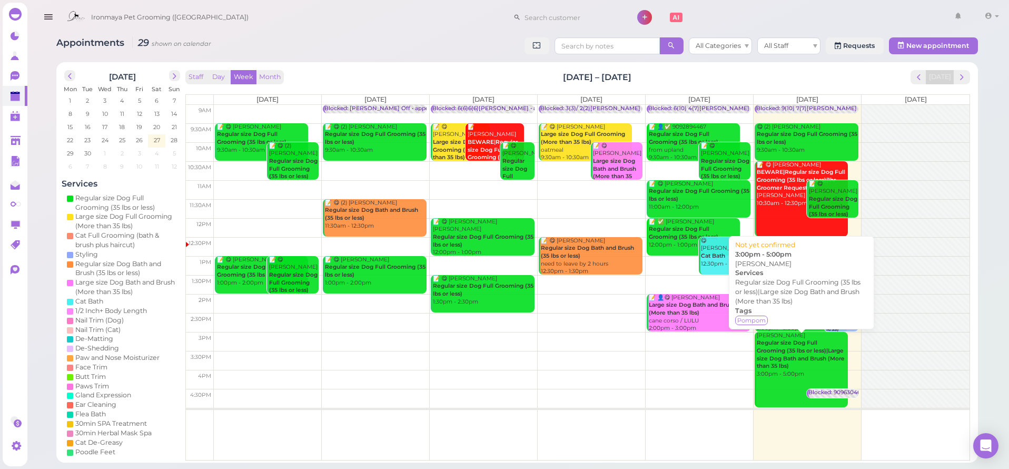
click at [820, 345] on b "Regular size Dog Full Grooming (35 lbs or less)|Large size Dog Bath and Brush (…" at bounding box center [801, 354] width 88 height 30
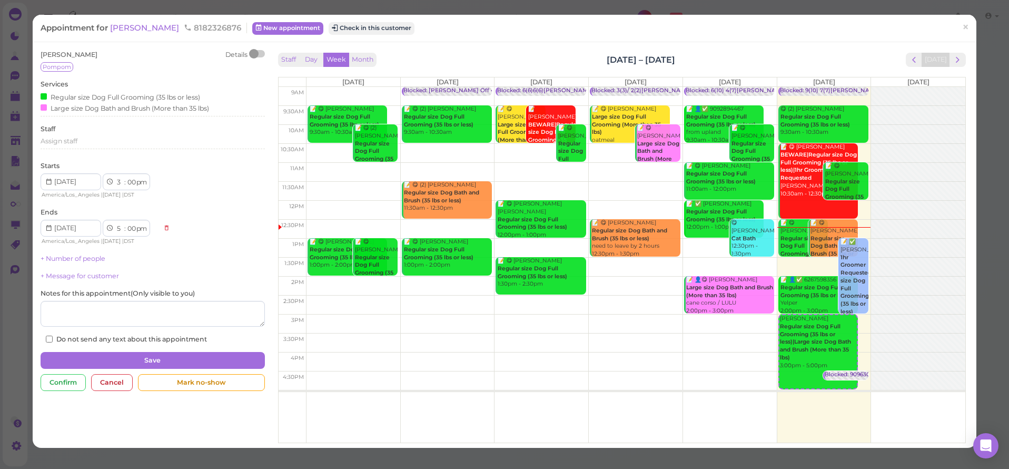
click at [55, 260] on div "Genevie Corea Details Pompom Services Regular size Dog Full Grooming (35 lbs or…" at bounding box center [153, 197] width 224 height 294
click at [58, 254] on link "+ Number of people" at bounding box center [73, 258] width 65 height 8
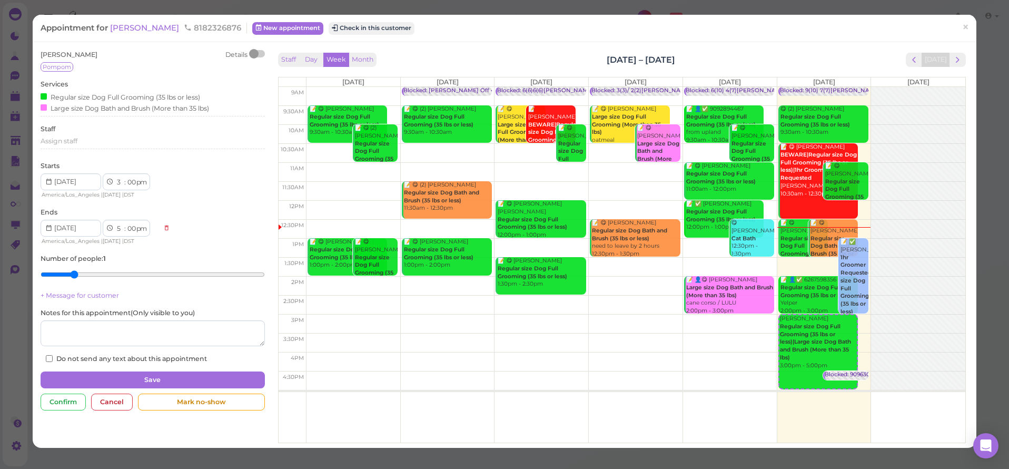
type input "2"
click at [72, 270] on input "range" at bounding box center [153, 274] width 224 height 17
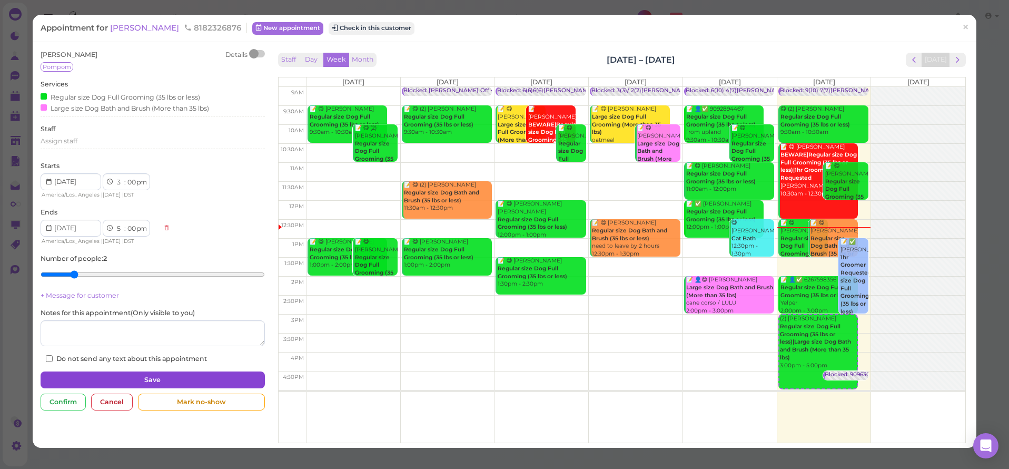
click at [166, 372] on button "Save" at bounding box center [153, 379] width 224 height 17
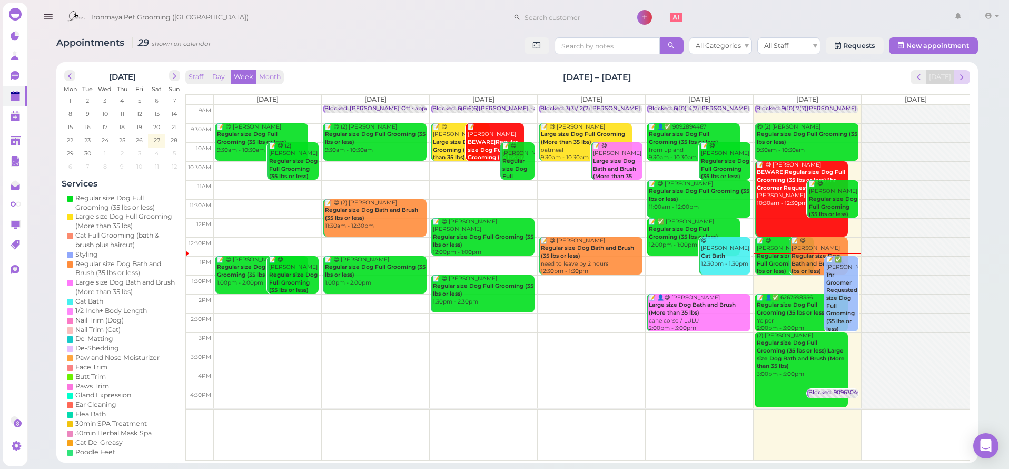
click at [968, 76] on button "next" at bounding box center [961, 77] width 16 height 14
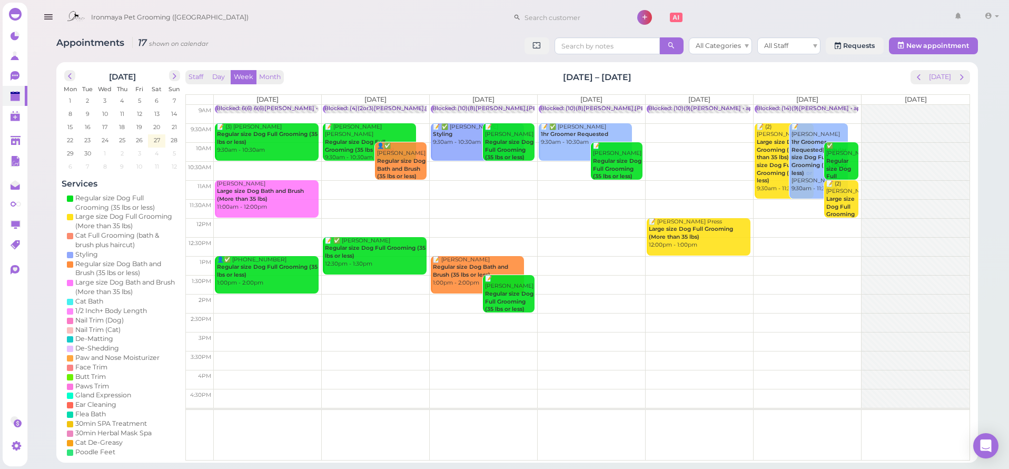
click at [781, 260] on td at bounding box center [591, 265] width 755 height 19
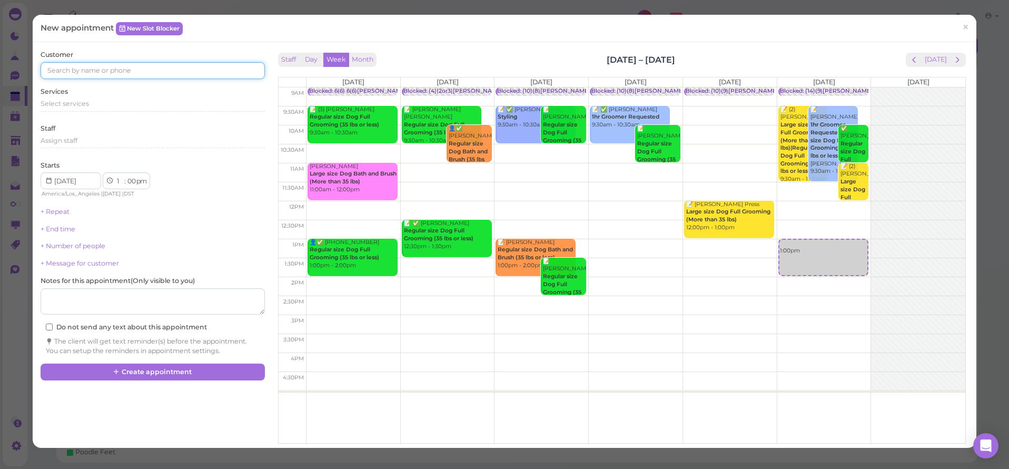
click at [70, 76] on input at bounding box center [153, 70] width 224 height 17
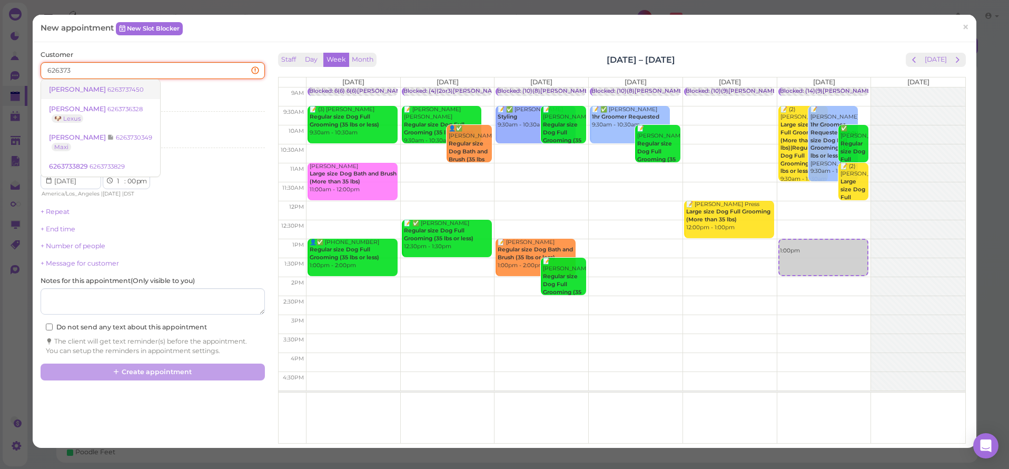
type input "626373"
click at [93, 87] on span "Krupa Pandya" at bounding box center [78, 89] width 58 height 8
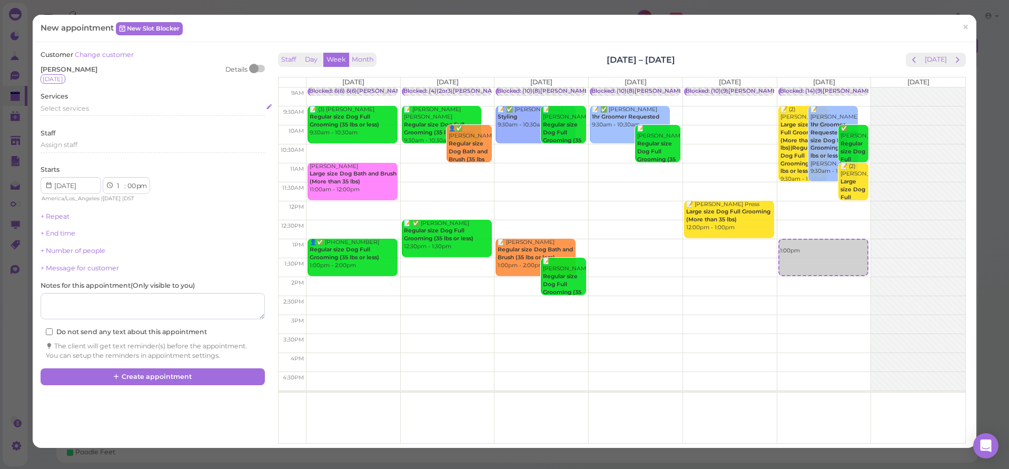
click at [76, 111] on div "Select services" at bounding box center [153, 110] width 224 height 13
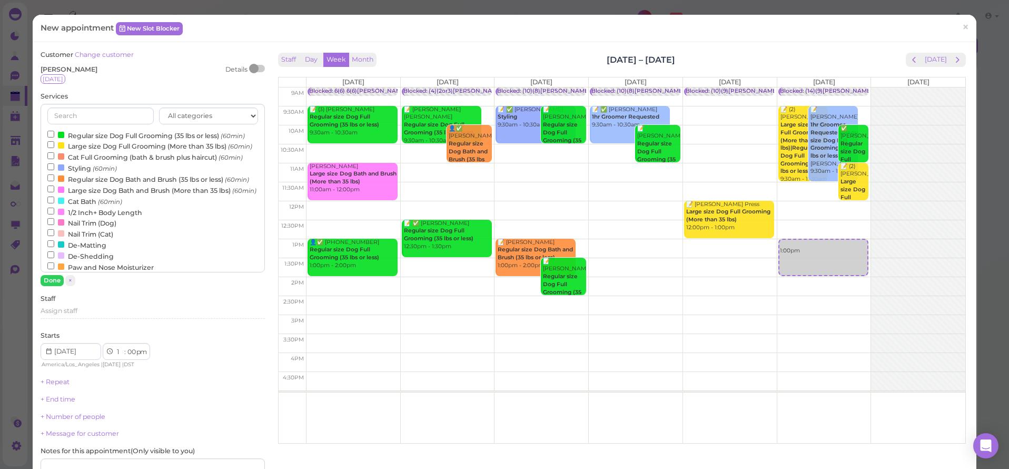
click at [83, 195] on label "Large size Dog Bath and Brush (More than 35 lbs) (60min)" at bounding box center [151, 189] width 209 height 11
click at [54, 192] on input "Large size Dog Bath and Brush (More than 35 lbs) (60min)" at bounding box center [50, 188] width 7 height 7
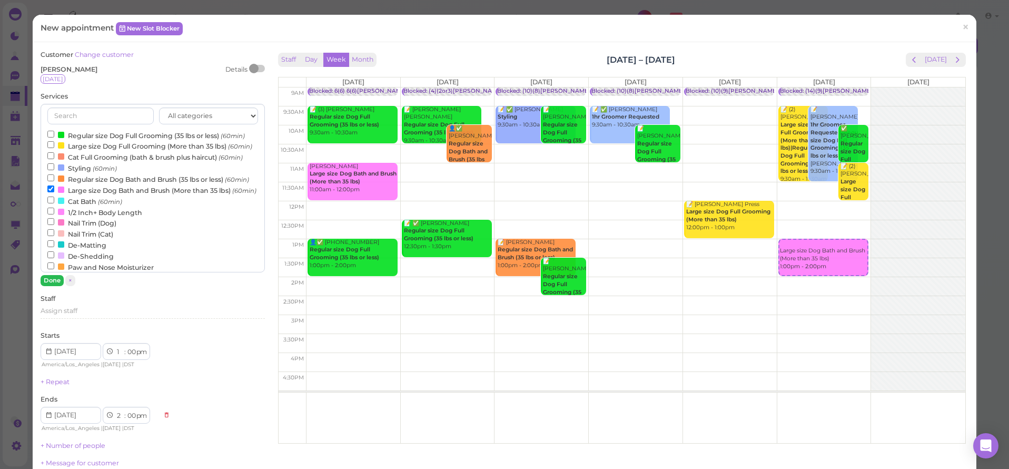
click at [48, 282] on button "Done" at bounding box center [52, 280] width 23 height 11
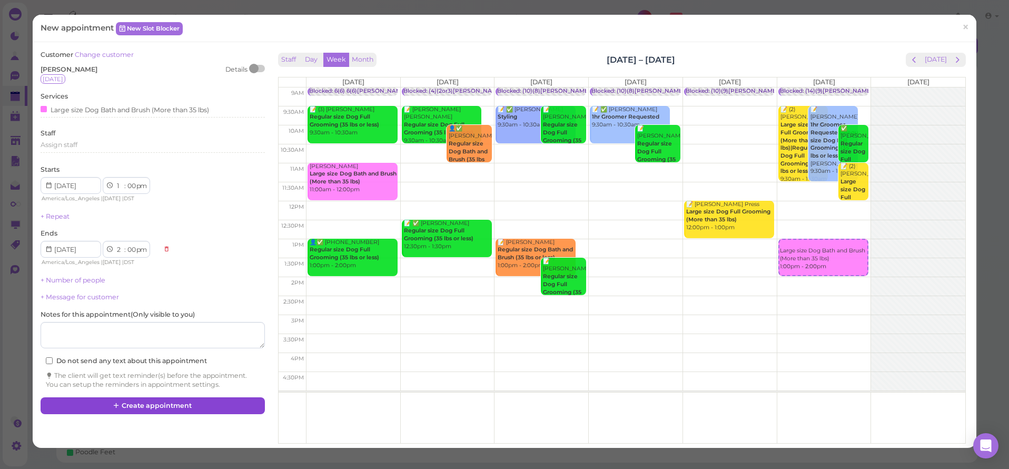
click at [113, 397] on button "Create appointment" at bounding box center [153, 405] width 224 height 17
